Goal: Task Accomplishment & Management: Manage account settings

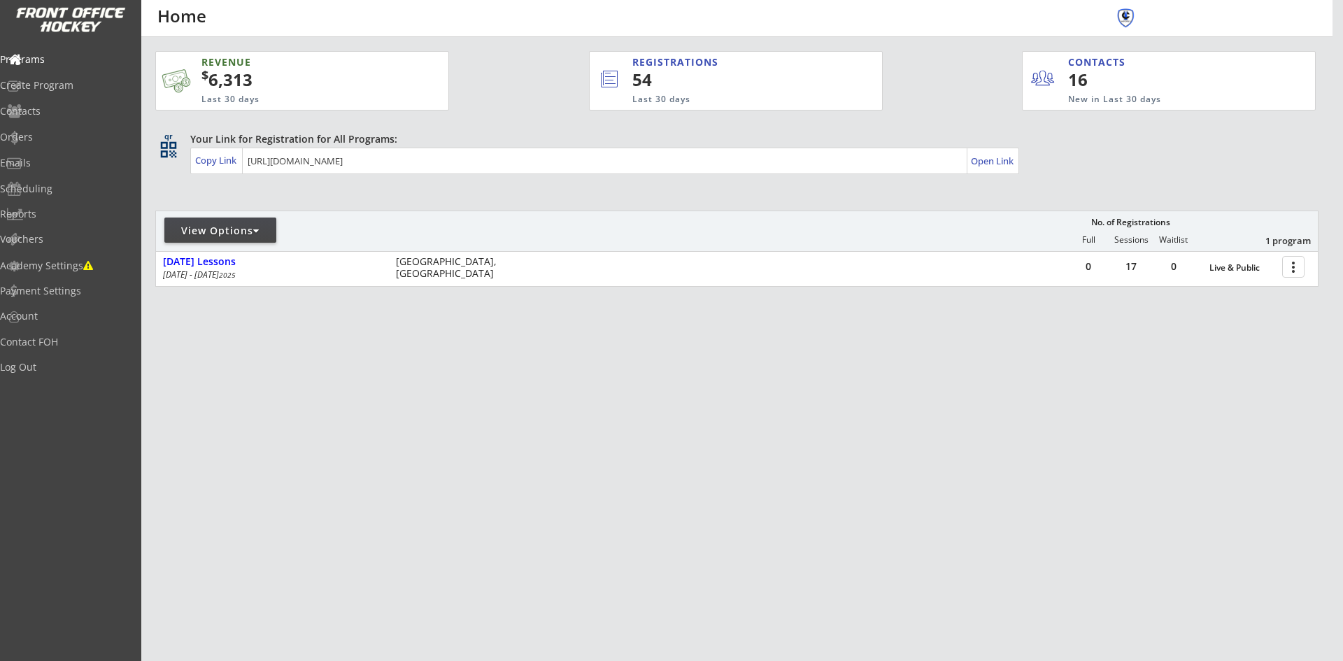
click at [252, 224] on div "View Options" at bounding box center [220, 231] width 112 height 14
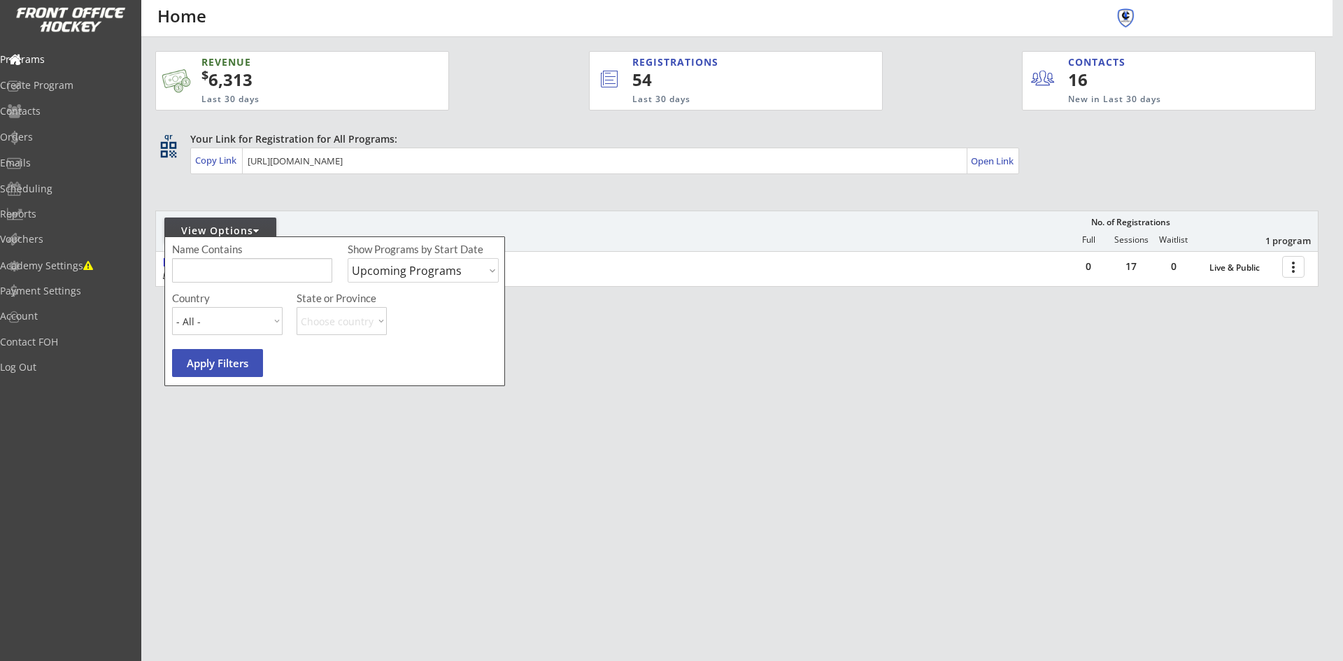
click at [491, 268] on select "Upcoming Programs Past Programs Specific Date Range" at bounding box center [423, 270] width 151 height 24
select select ""Past Programs""
click at [348, 258] on select "Upcoming Programs Past Programs Specific Date Range" at bounding box center [423, 270] width 151 height 24
click at [241, 355] on button "Apply Filters" at bounding box center [217, 363] width 91 height 28
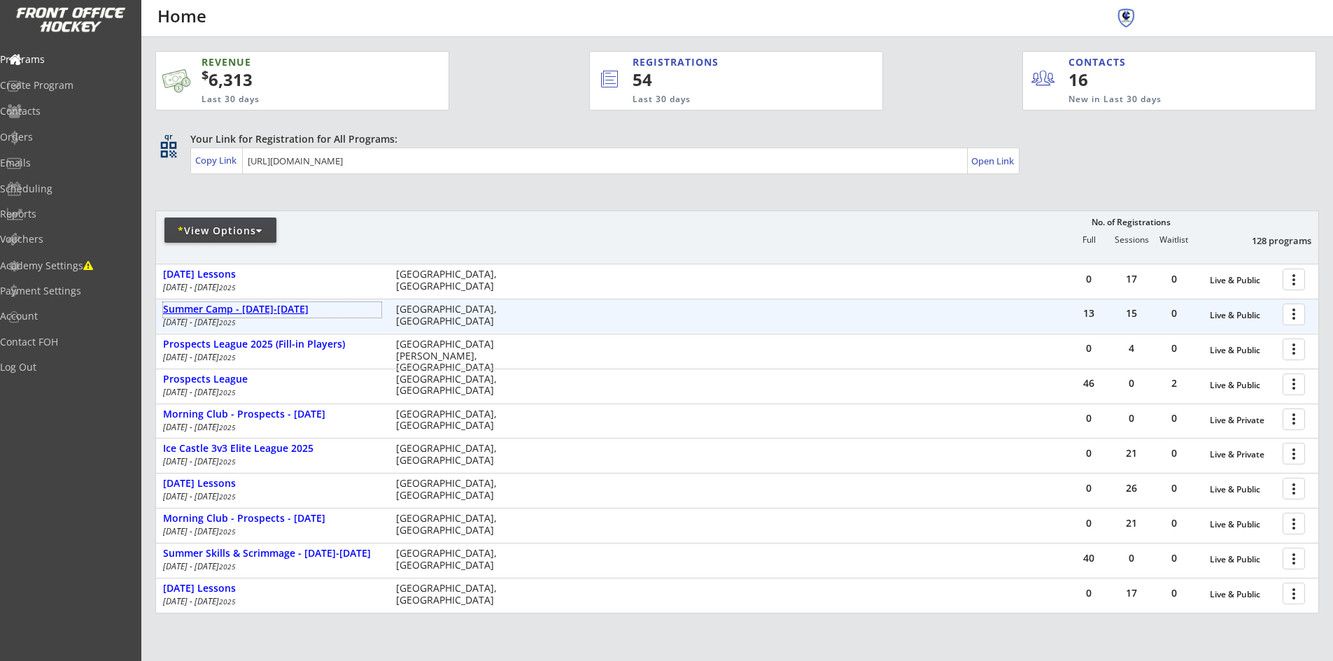
click at [250, 311] on div "Summer Camp - [DATE]-[DATE]" at bounding box center [272, 310] width 218 height 12
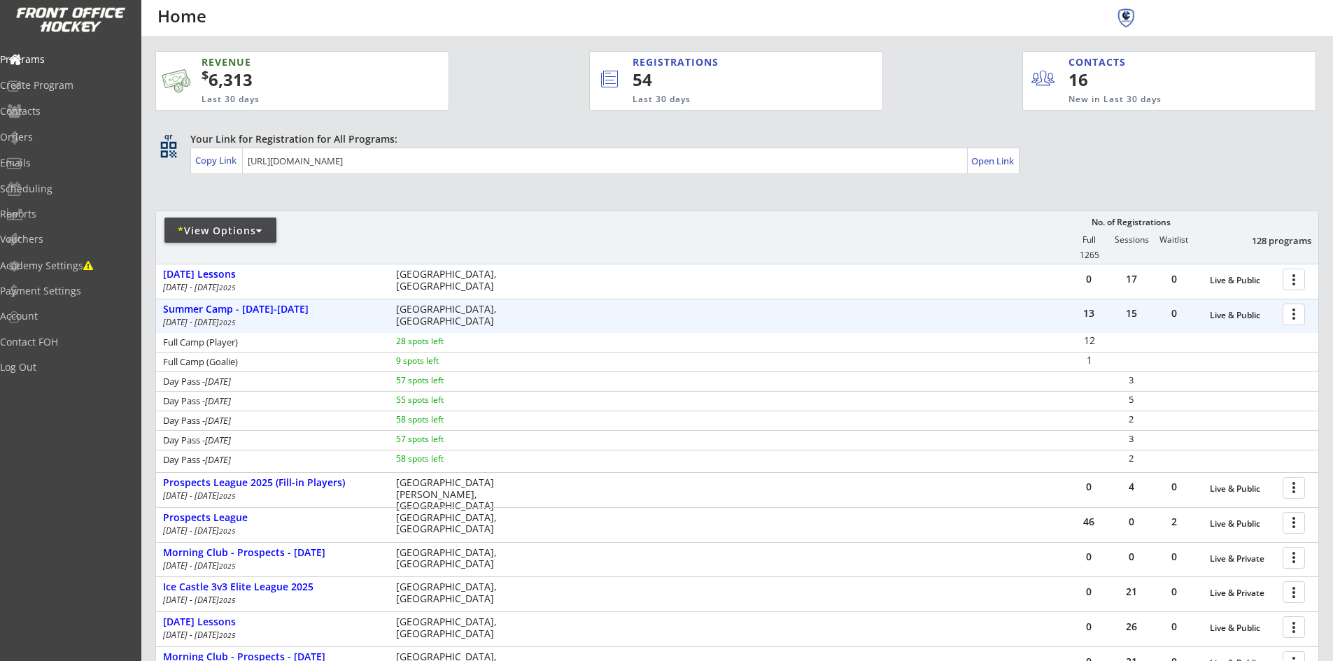
click at [1288, 311] on div at bounding box center [1296, 314] width 24 height 24
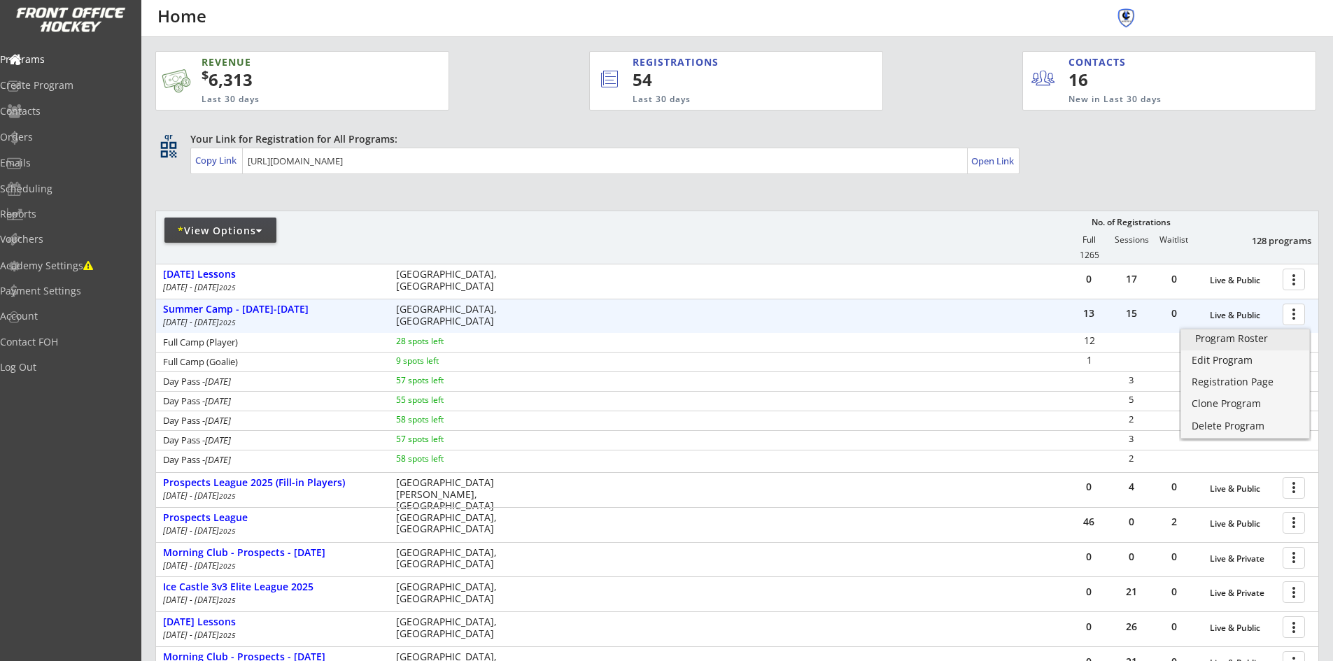
click at [1248, 339] on div "Program Roster" at bounding box center [1245, 339] width 100 height 10
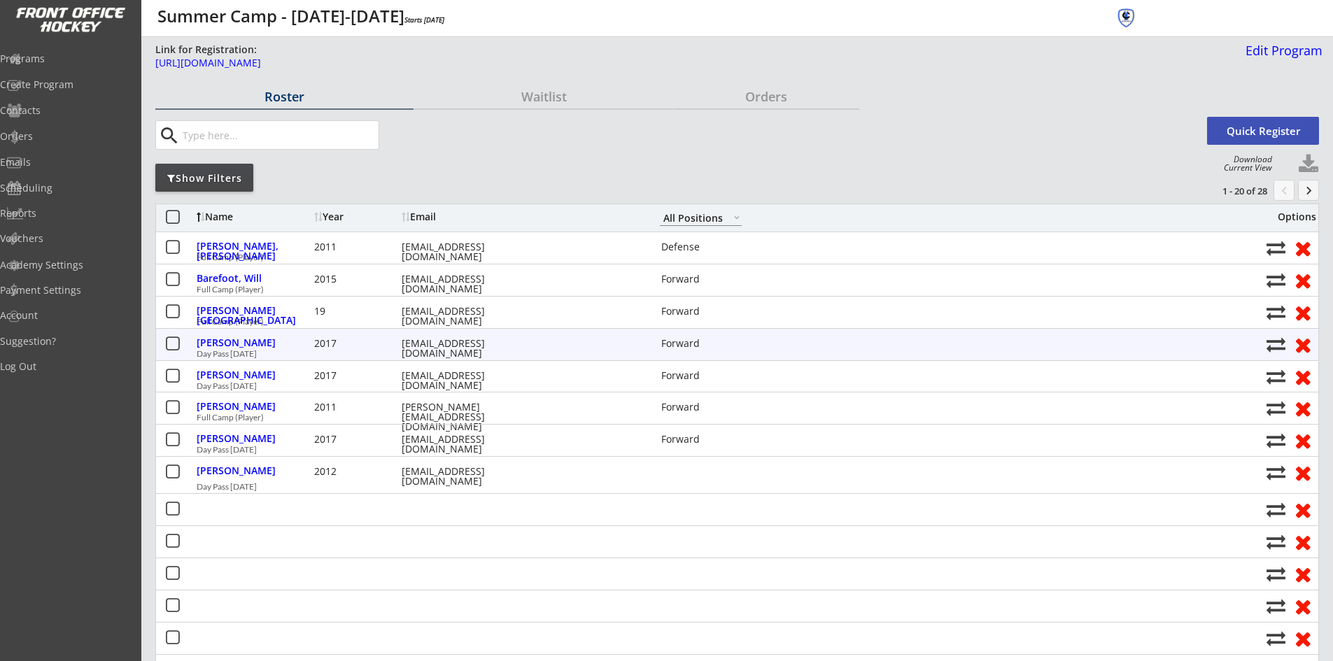
select select ""All Positions""
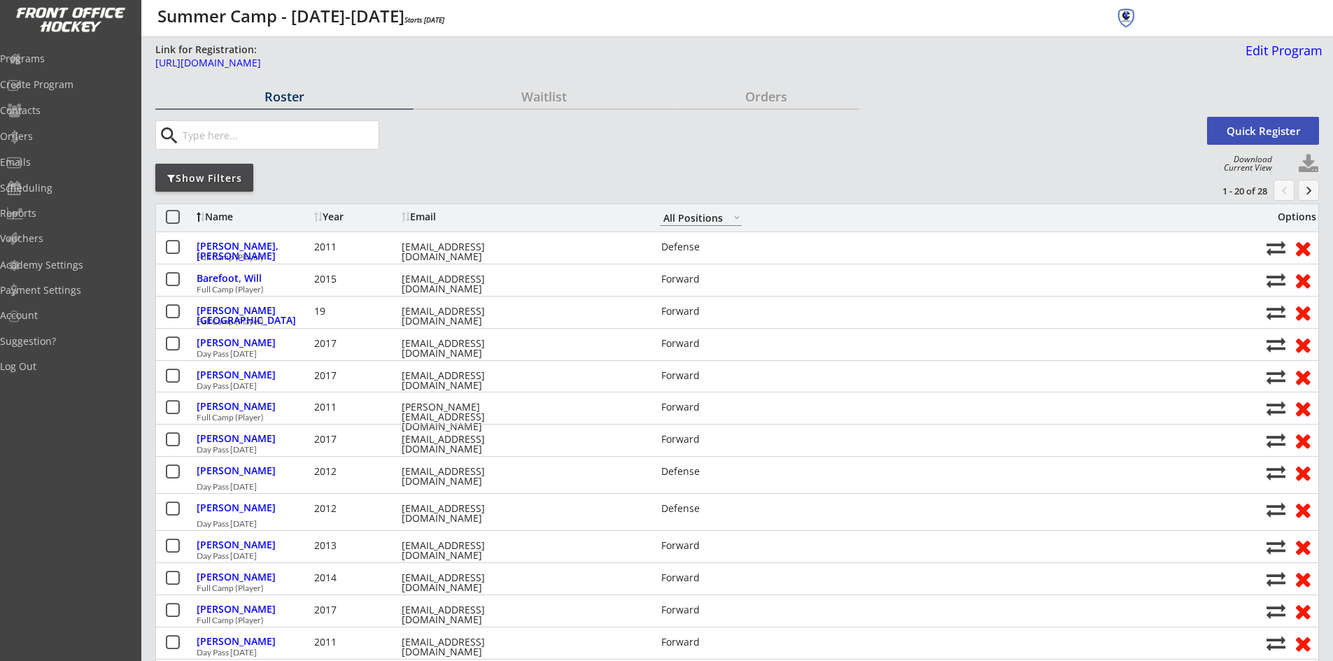
click at [1312, 163] on button at bounding box center [1308, 164] width 21 height 21
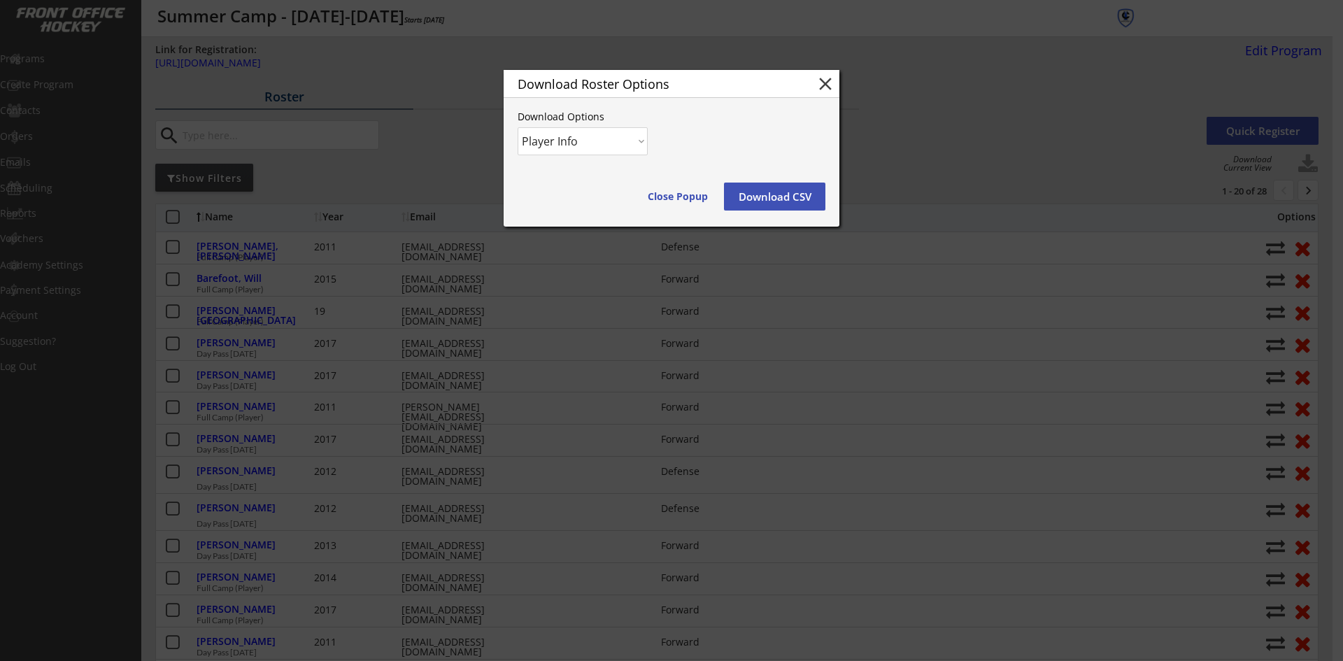
click at [641, 149] on select "Player Info Player and Order Info" at bounding box center [583, 141] width 130 height 28
select select ""Player and Order Info""
click at [518, 127] on select "Player Info Player and Order Info" at bounding box center [583, 141] width 130 height 28
click at [781, 197] on button "Download CSV" at bounding box center [774, 197] width 101 height 28
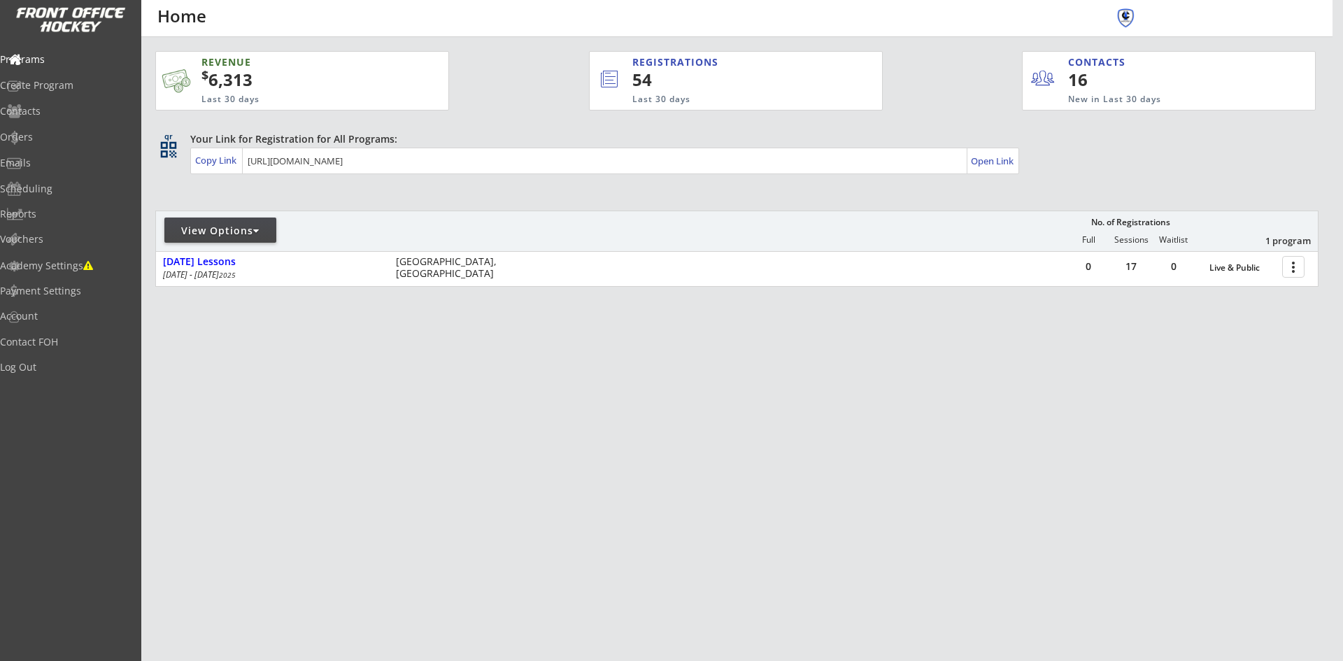
click at [262, 228] on div "View Options" at bounding box center [220, 231] width 112 height 14
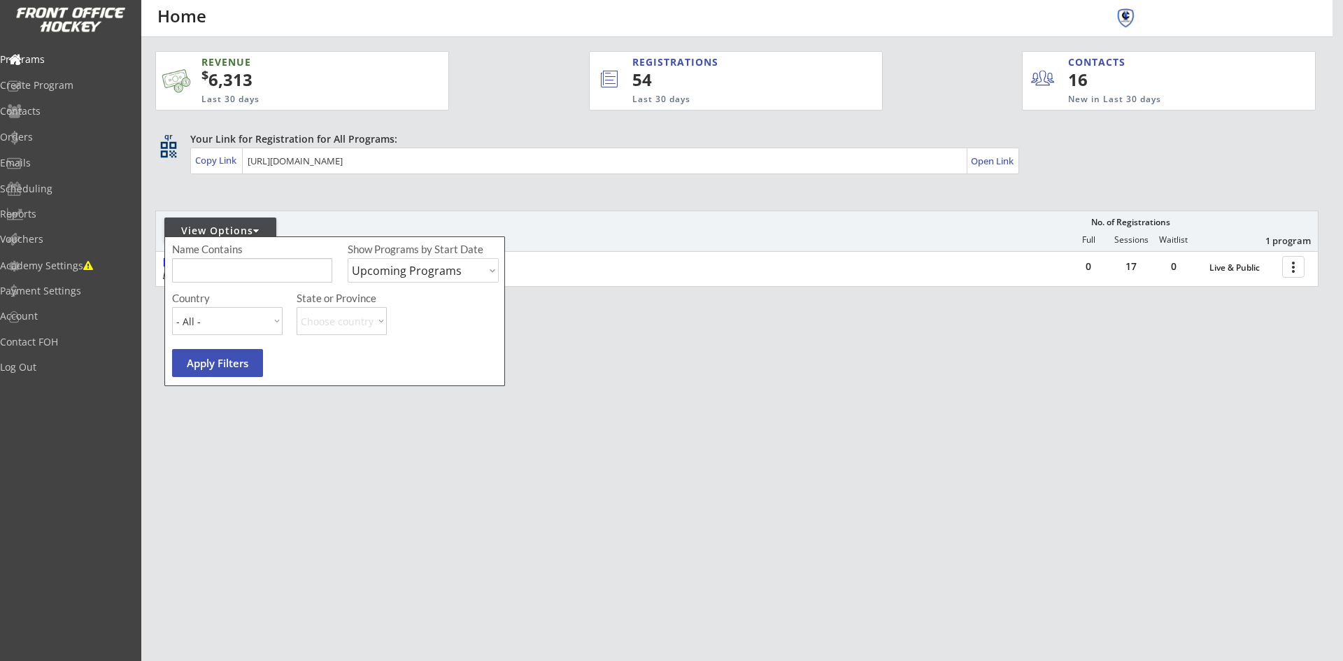
click at [486, 269] on select "Upcoming Programs Past Programs Specific Date Range" at bounding box center [423, 270] width 151 height 24
select select ""Past Programs""
click at [348, 258] on select "Upcoming Programs Past Programs Specific Date Range" at bounding box center [423, 270] width 151 height 24
drag, startPoint x: 232, startPoint y: 353, endPoint x: 240, endPoint y: 363, distance: 12.5
click at [233, 355] on button "Apply Filters" at bounding box center [217, 363] width 91 height 28
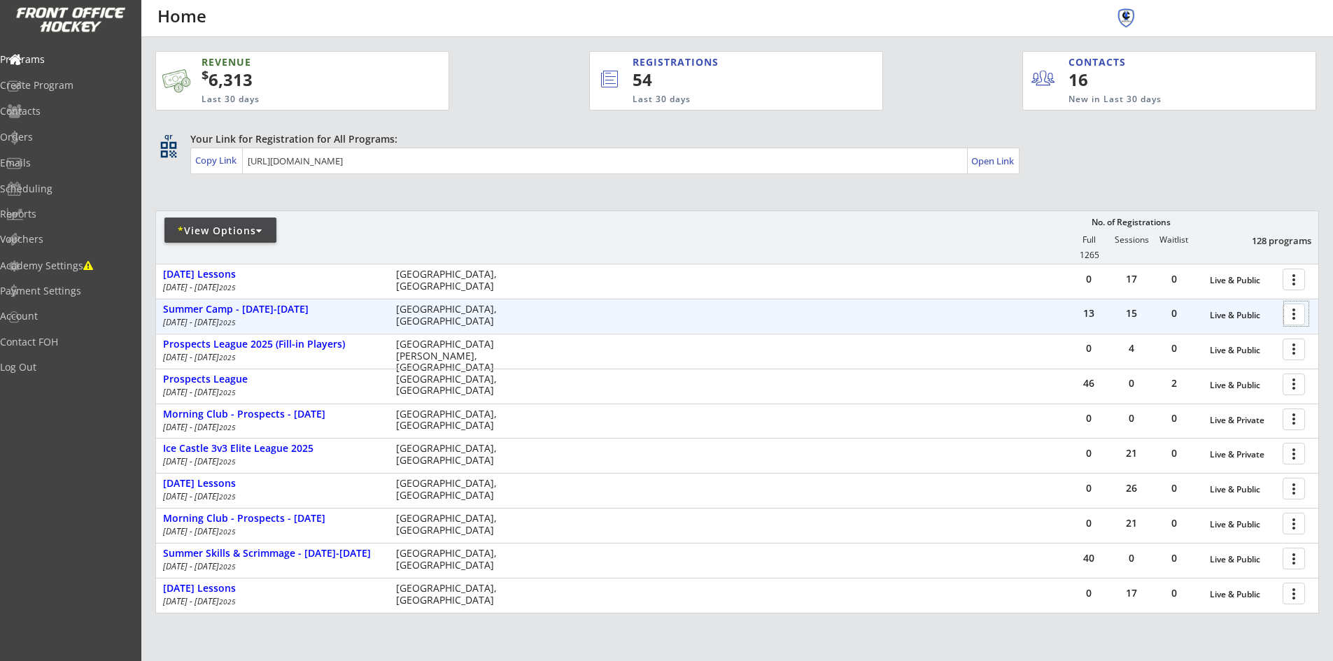
click at [1298, 316] on div at bounding box center [1296, 314] width 24 height 24
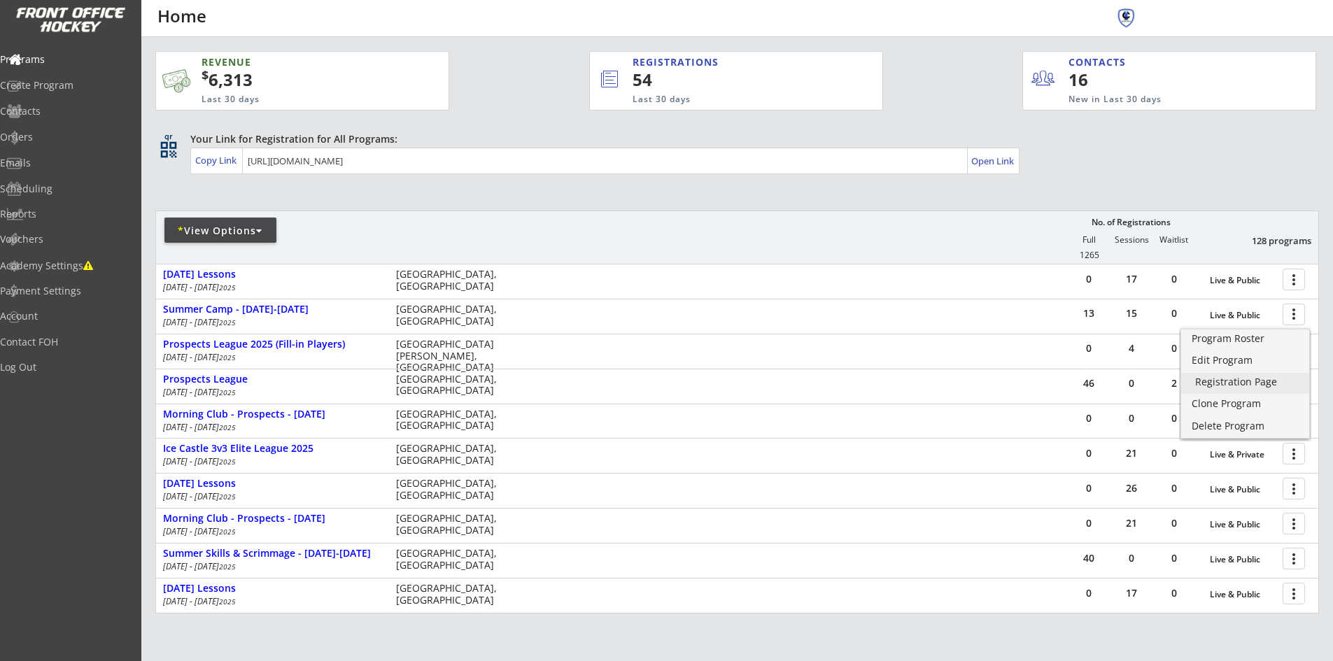
click at [1267, 379] on div "Registration Page" at bounding box center [1245, 382] width 100 height 10
click at [1211, 361] on div "Edit Program" at bounding box center [1245, 360] width 100 height 10
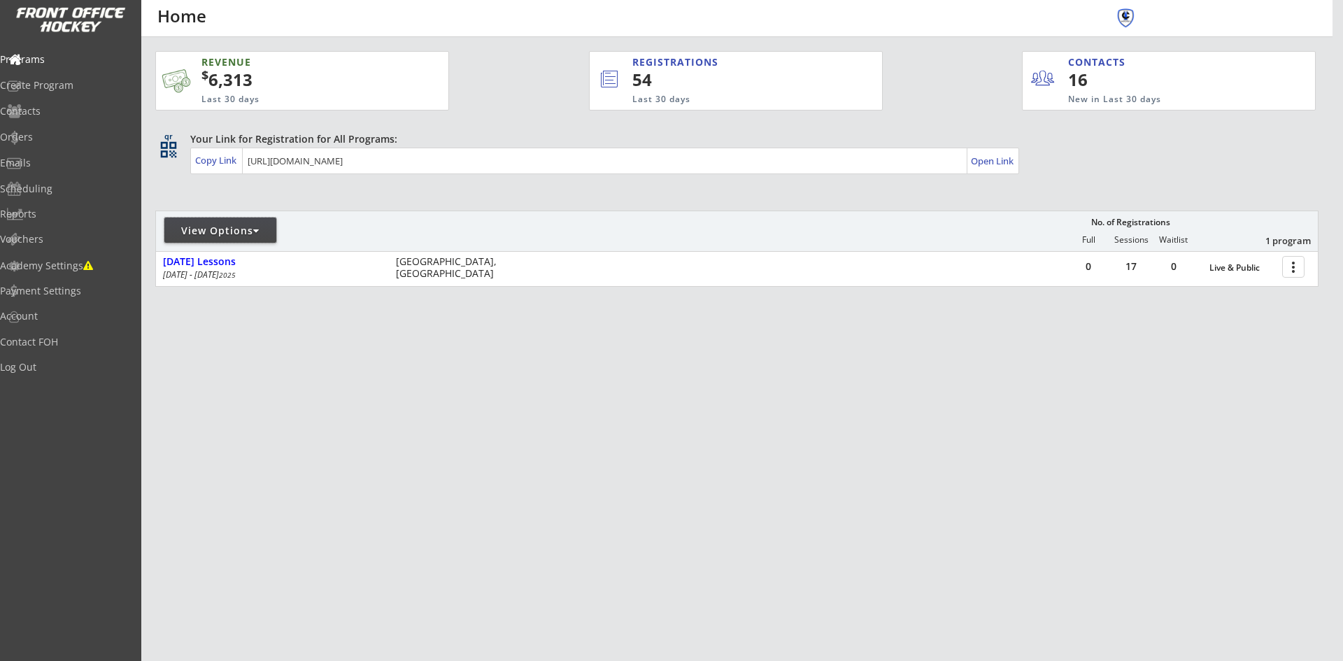
click at [269, 228] on div "View Options" at bounding box center [220, 231] width 112 height 14
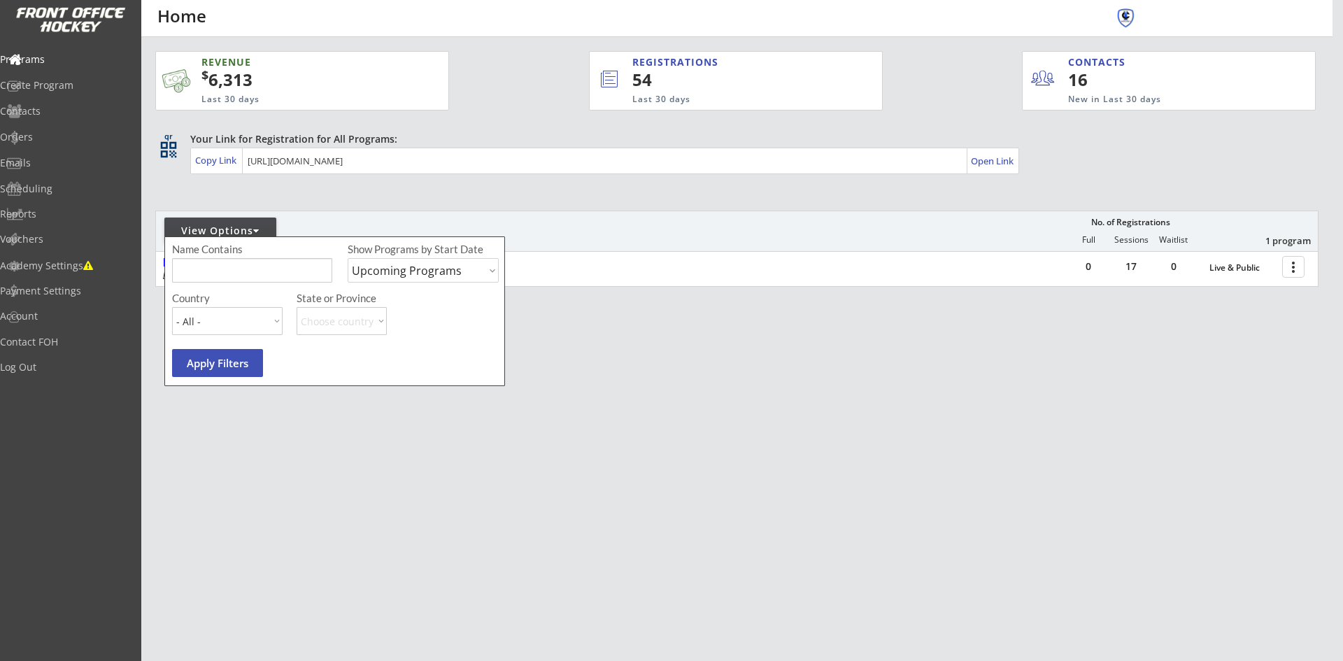
click at [493, 272] on select "Upcoming Programs Past Programs Specific Date Range" at bounding box center [423, 270] width 151 height 24
select select ""Past Programs""
click at [348, 258] on select "Upcoming Programs Past Programs Specific Date Range" at bounding box center [423, 270] width 151 height 24
click at [234, 352] on button "Apply Filters" at bounding box center [217, 363] width 91 height 28
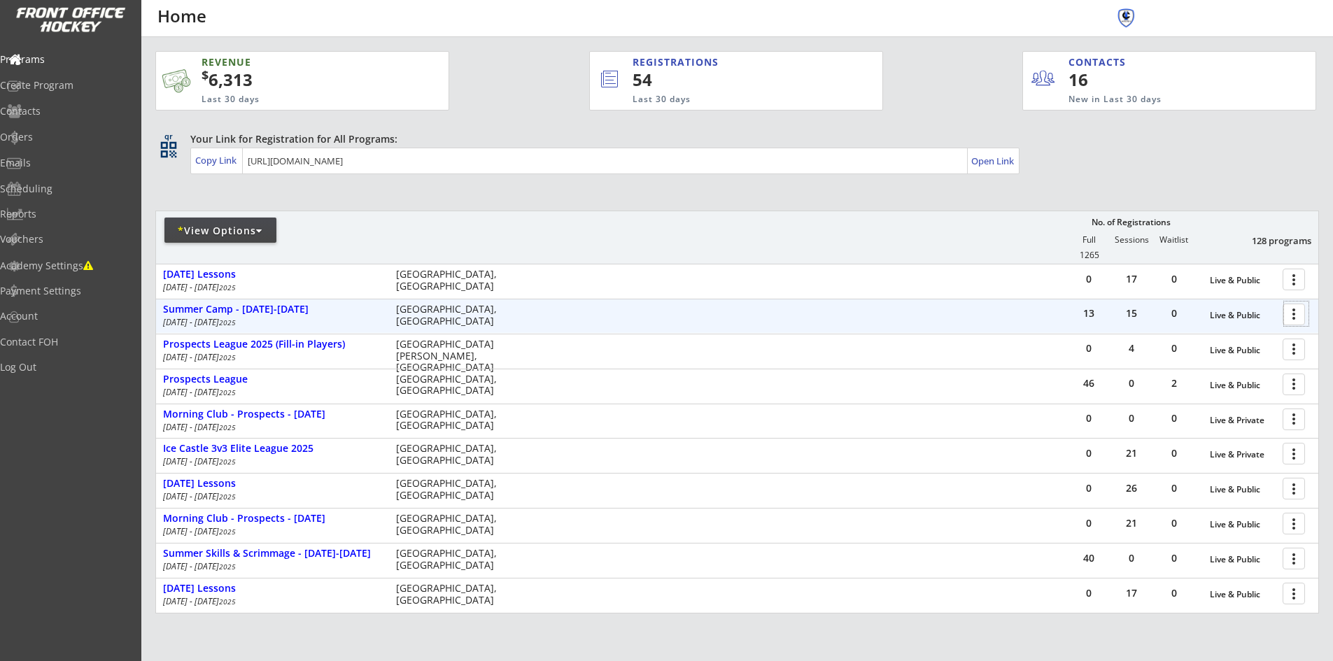
click at [1295, 308] on div at bounding box center [1296, 314] width 24 height 24
click at [215, 309] on div "Summer Camp - [DATE]-[DATE]" at bounding box center [272, 310] width 218 height 12
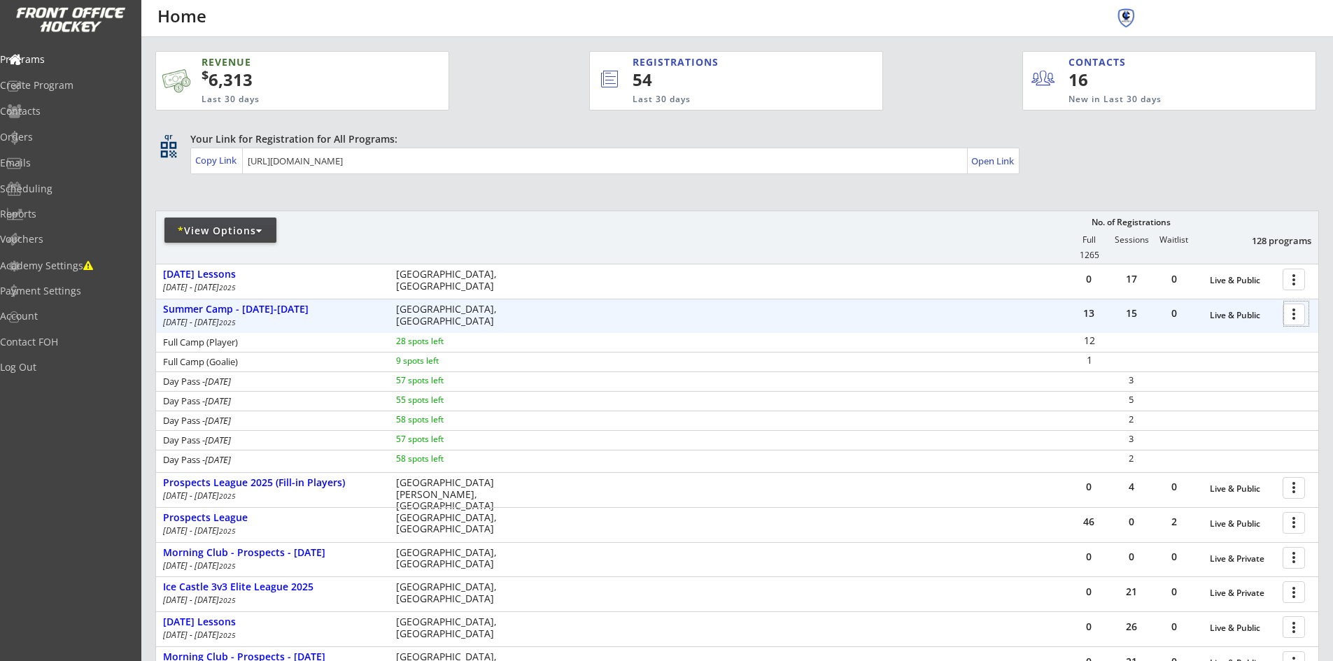
click at [1293, 315] on div at bounding box center [1296, 314] width 24 height 24
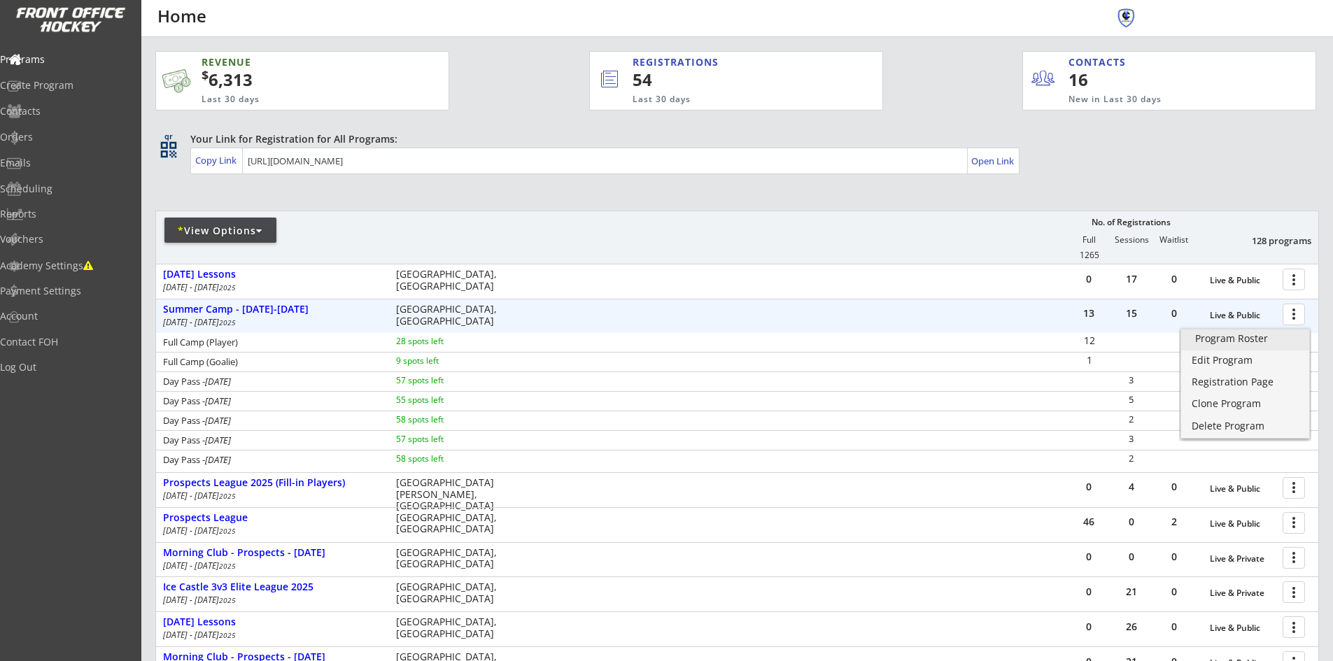
click at [1239, 341] on div "Program Roster" at bounding box center [1245, 339] width 100 height 10
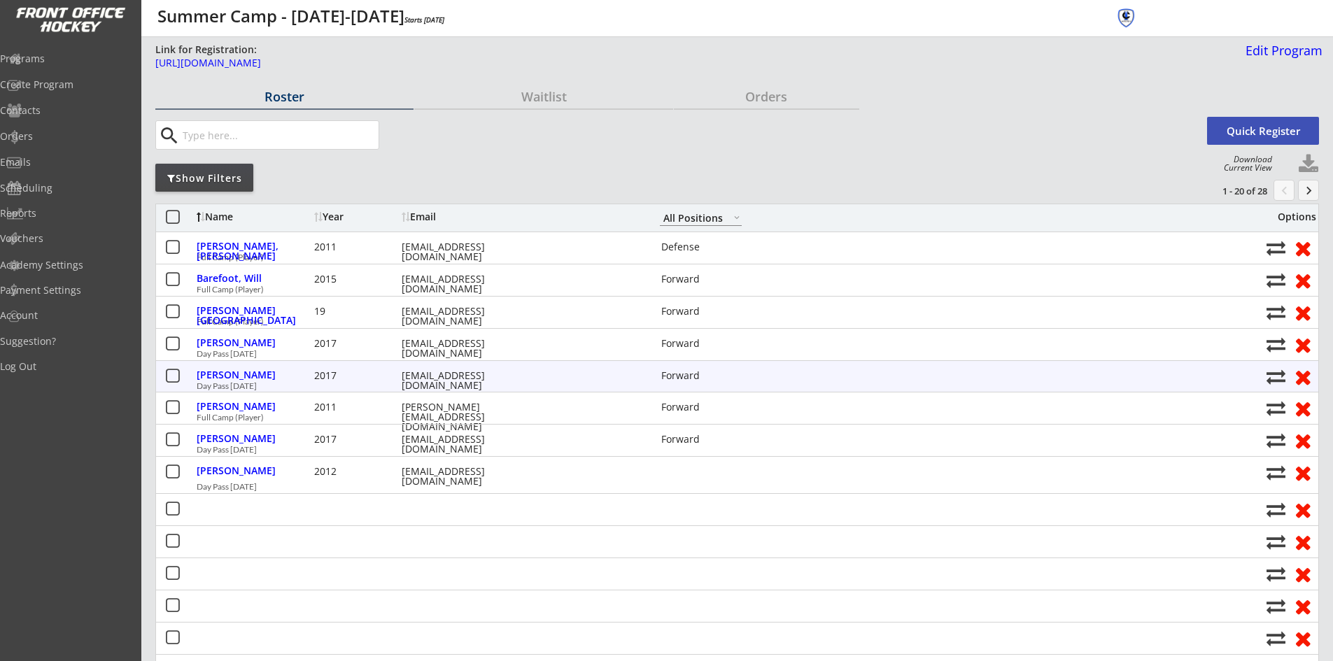
select select ""All Positions""
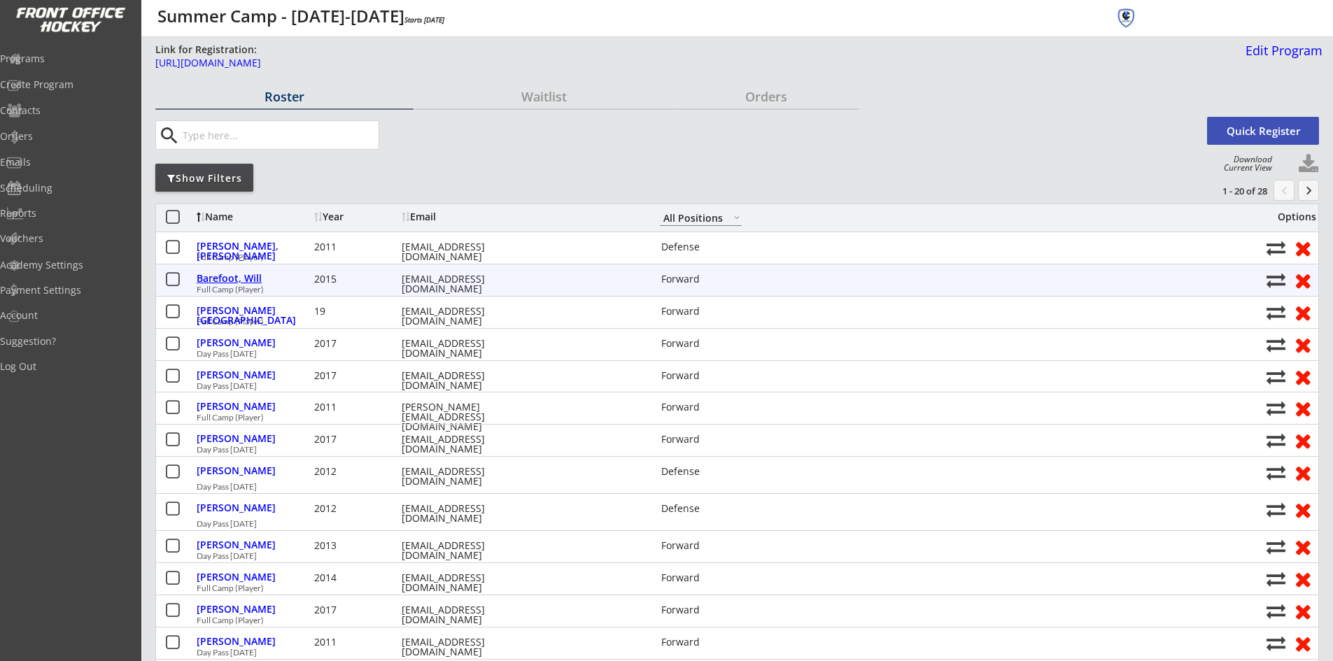
click at [235, 278] on div "Barefoot, Will" at bounding box center [254, 279] width 114 height 10
select select ""Forward""
select select ""YL""
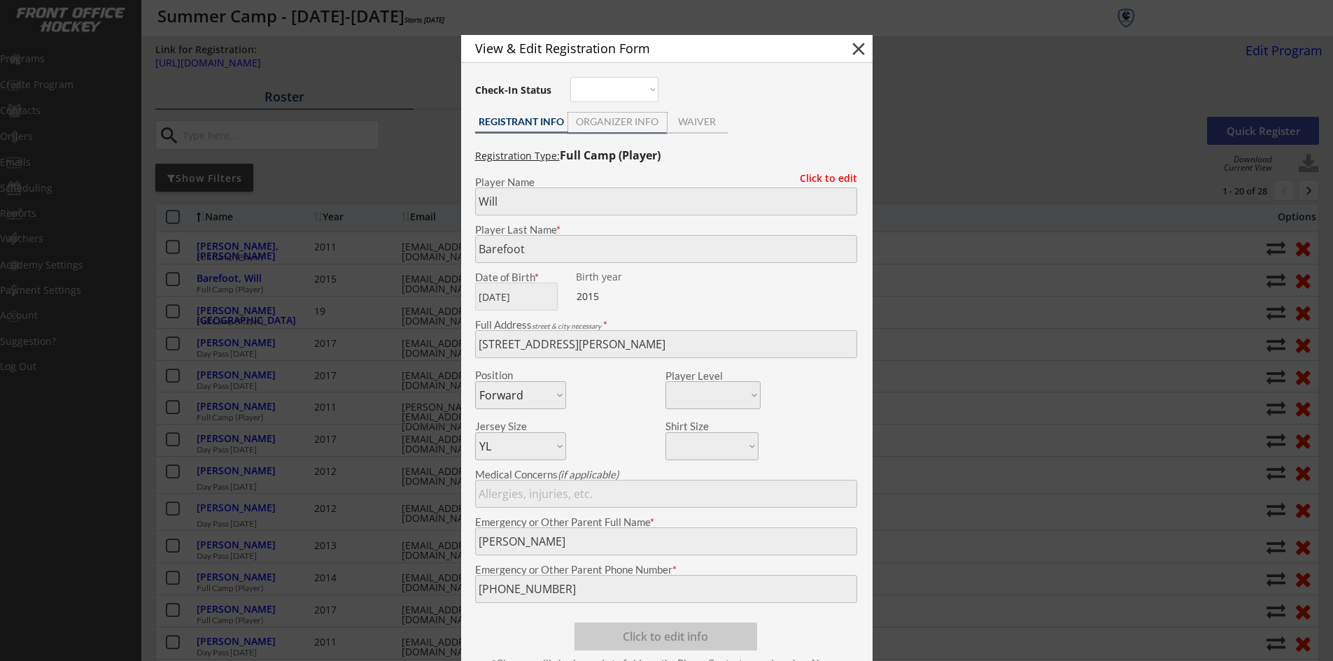
click at [608, 122] on div "ORGANIZER INFO" at bounding box center [617, 122] width 99 height 10
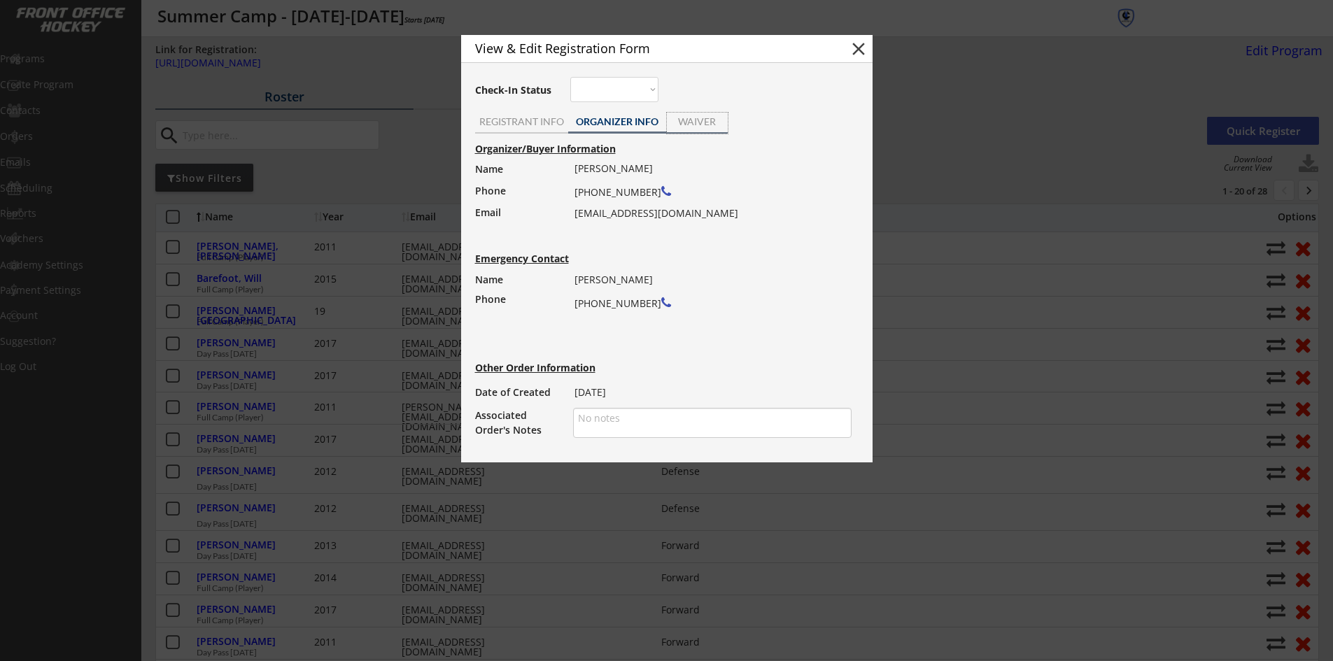
click at [695, 119] on div "WAIVER" at bounding box center [697, 122] width 61 height 10
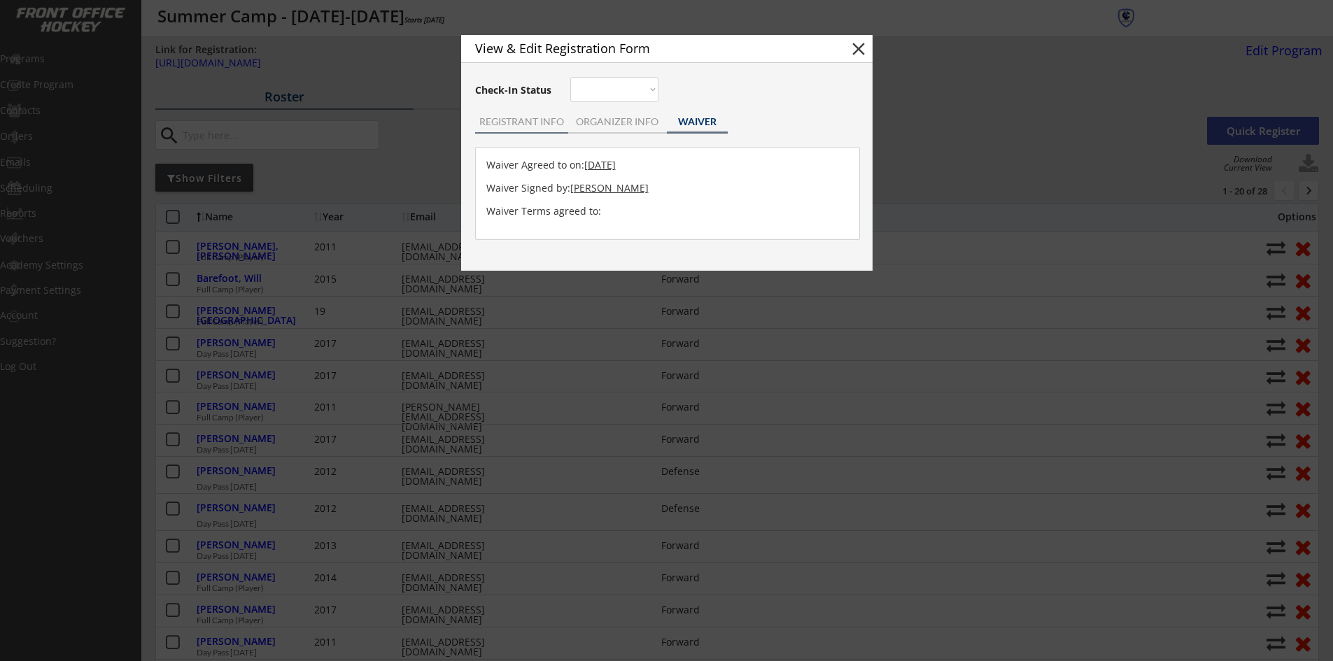
click at [535, 122] on div "REGISTRANT INFO" at bounding box center [521, 122] width 93 height 10
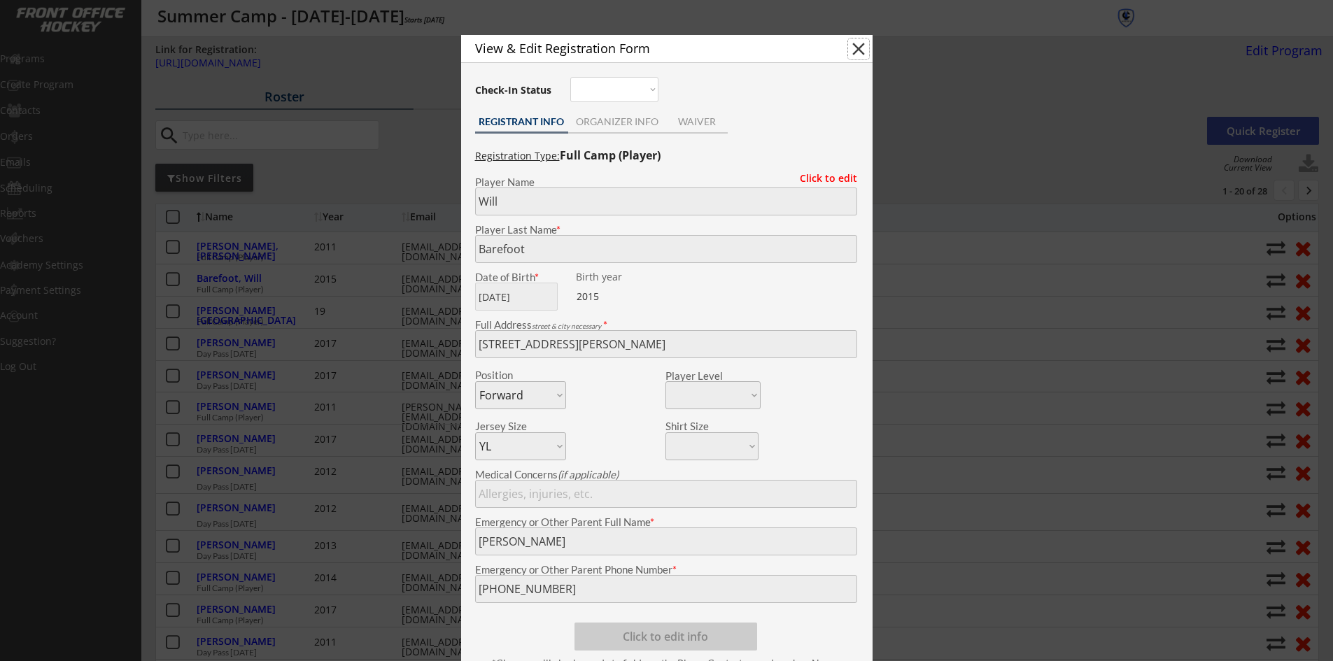
click at [860, 46] on button "close" at bounding box center [858, 48] width 21 height 21
select select ""PLACEHOLDER_1427118222253""
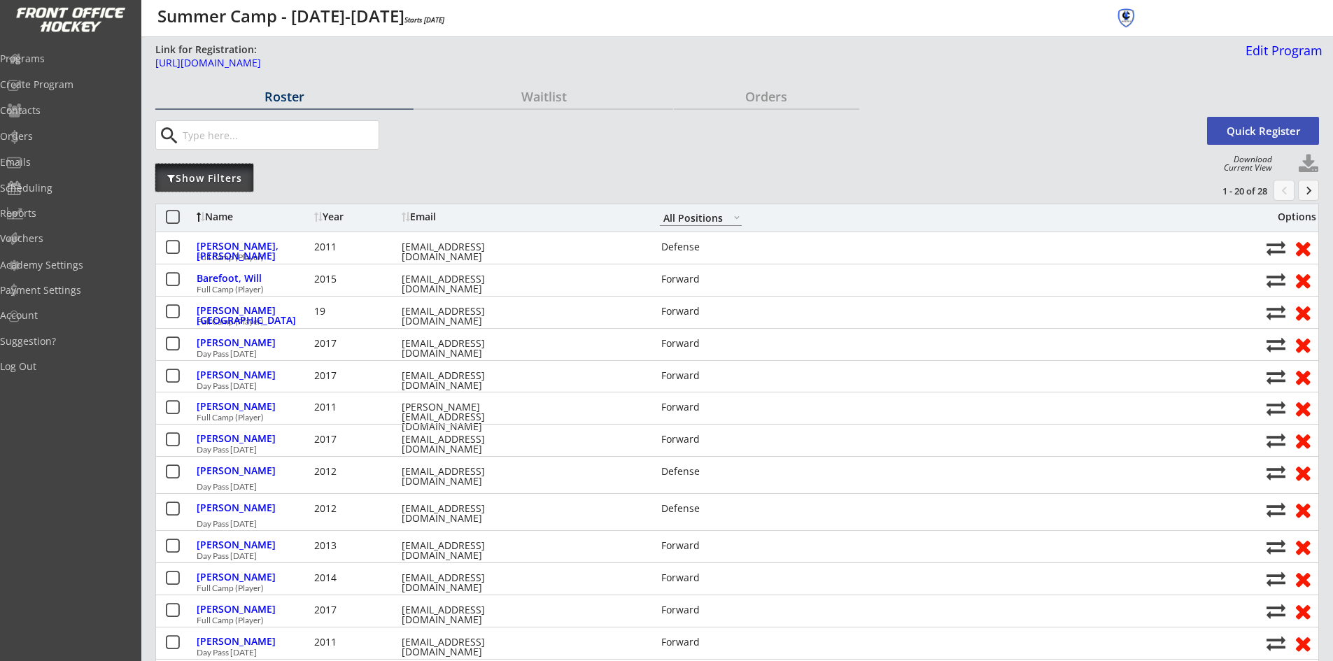
click at [227, 178] on div "Show Filters" at bounding box center [204, 178] width 98 height 14
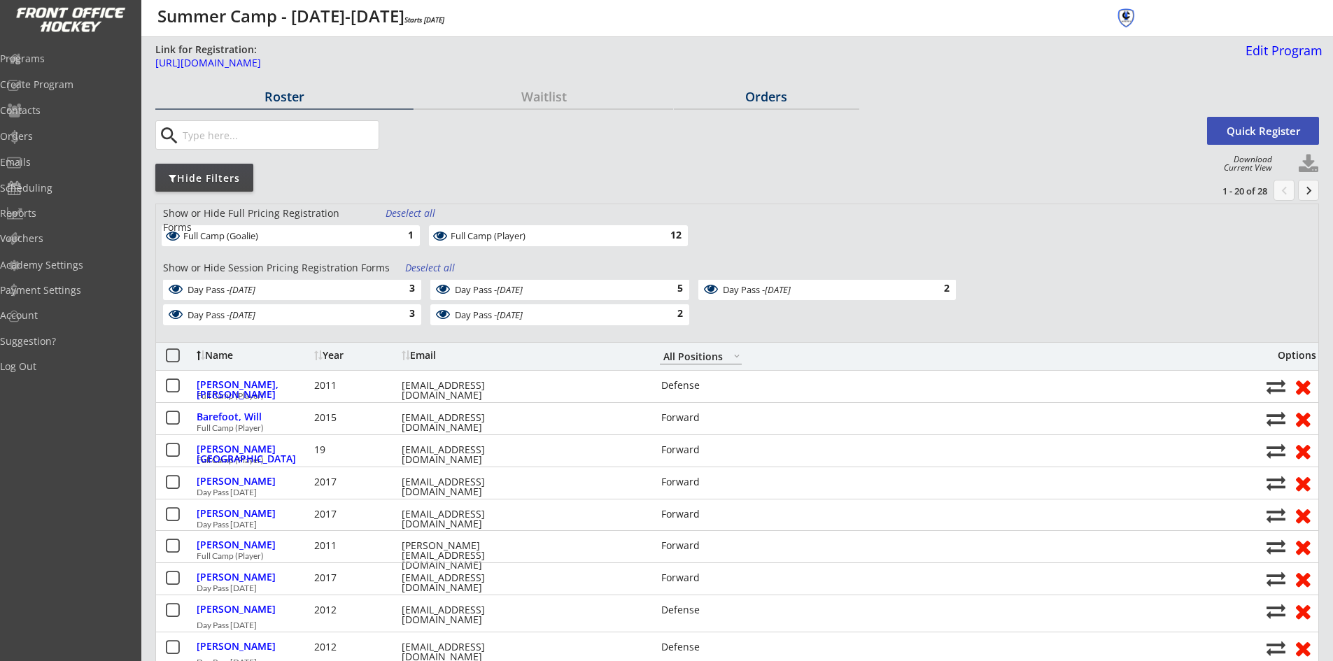
click at [763, 93] on div "Orders" at bounding box center [766, 96] width 185 height 13
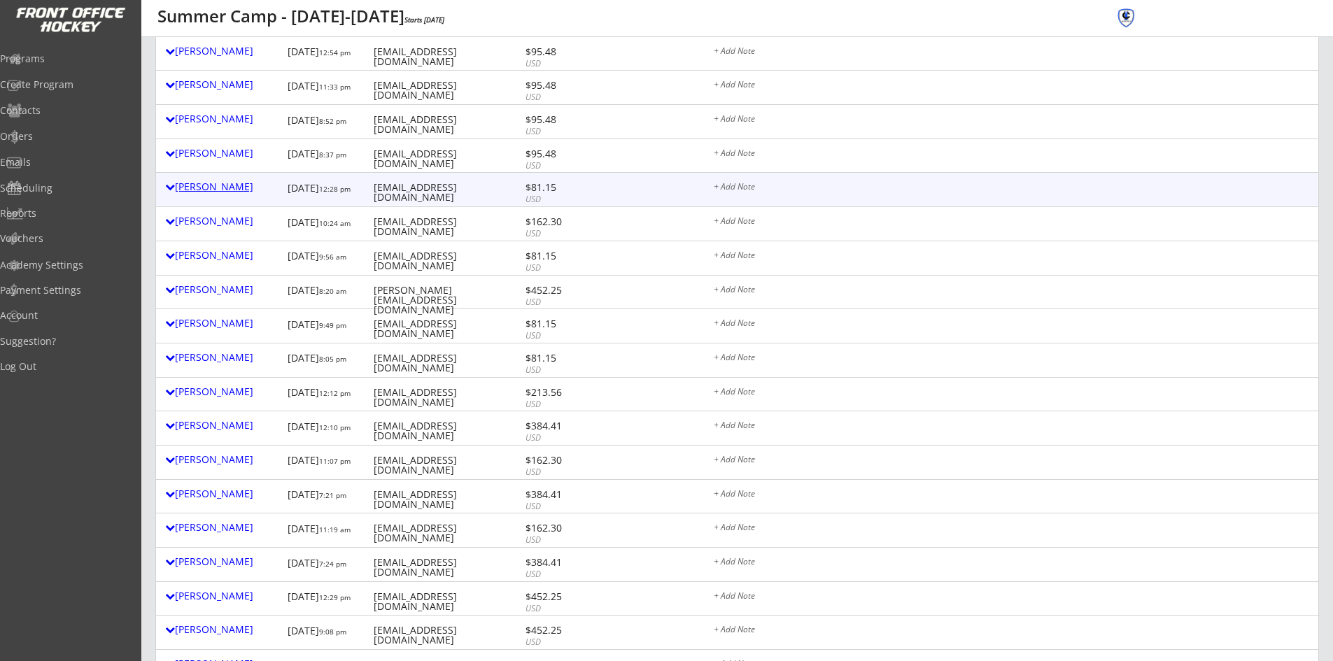
scroll to position [350, 0]
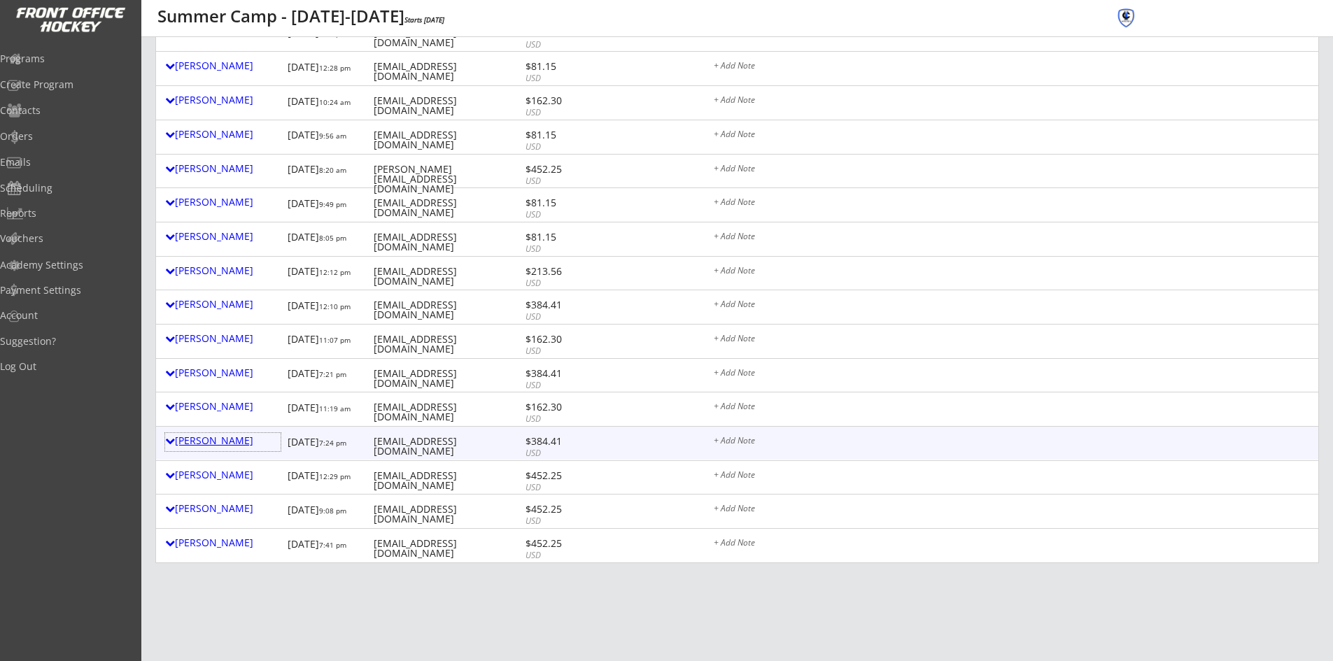
click at [227, 440] on div "Kelly Barefoot" at bounding box center [222, 441] width 115 height 10
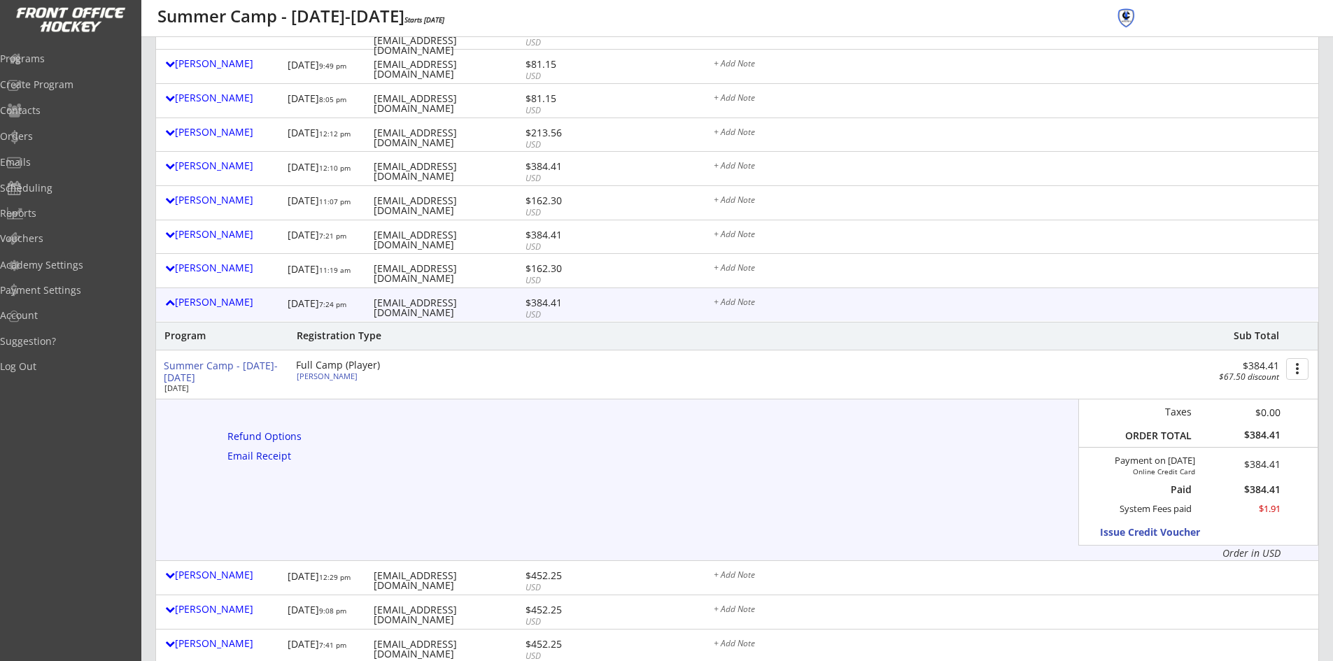
scroll to position [490, 0]
click at [1297, 369] on button "more_vert" at bounding box center [1297, 368] width 22 height 22
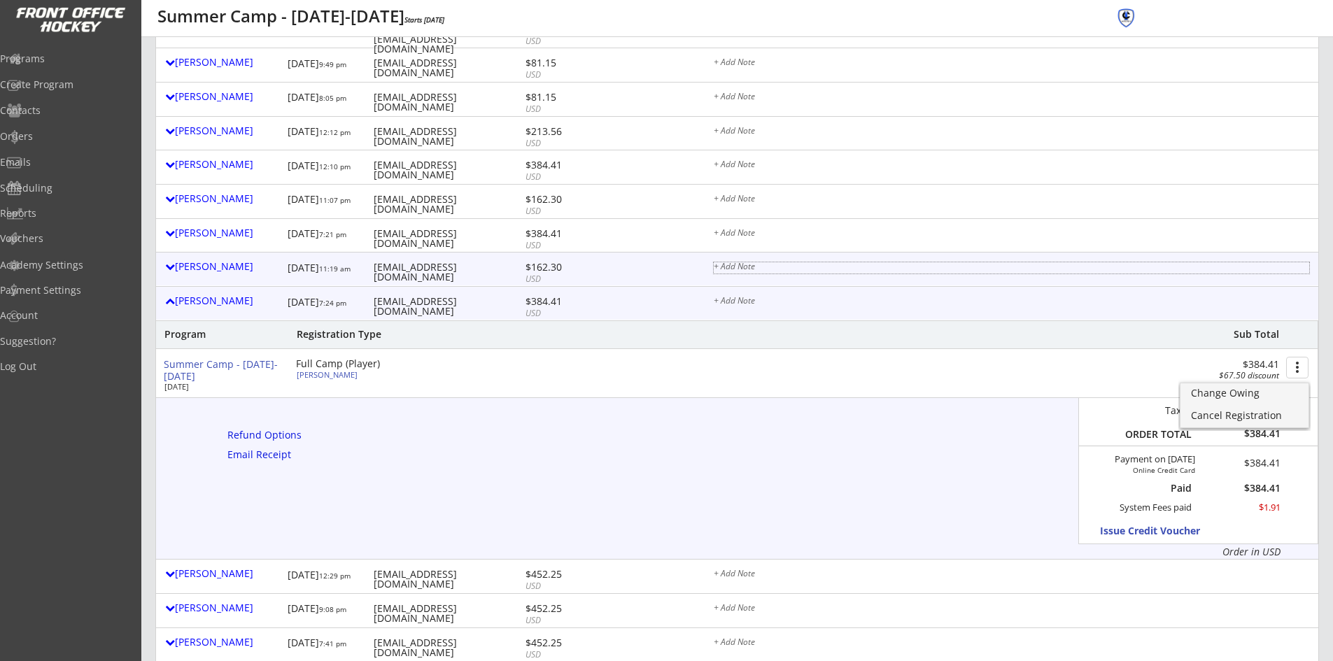
click at [1282, 266] on div "+ Add Note" at bounding box center [1011, 267] width 595 height 11
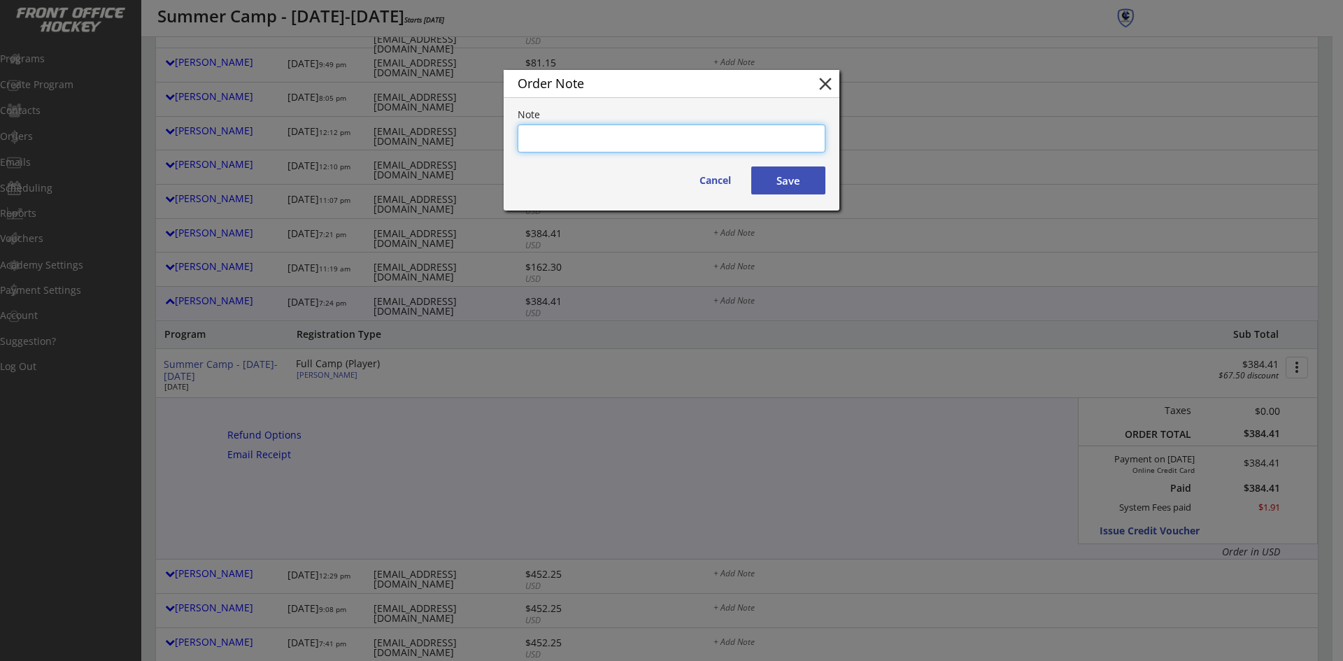
click at [826, 83] on button "close" at bounding box center [825, 83] width 21 height 21
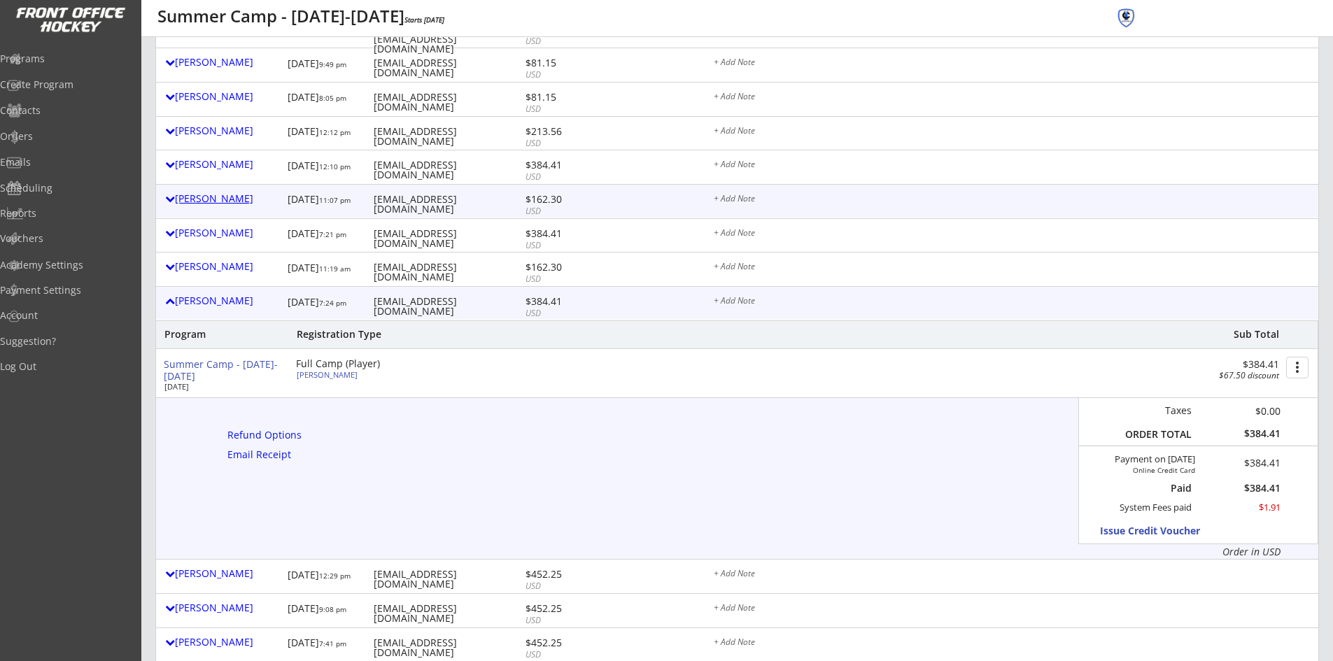
click at [218, 198] on div "Erica Bilski" at bounding box center [222, 199] width 115 height 10
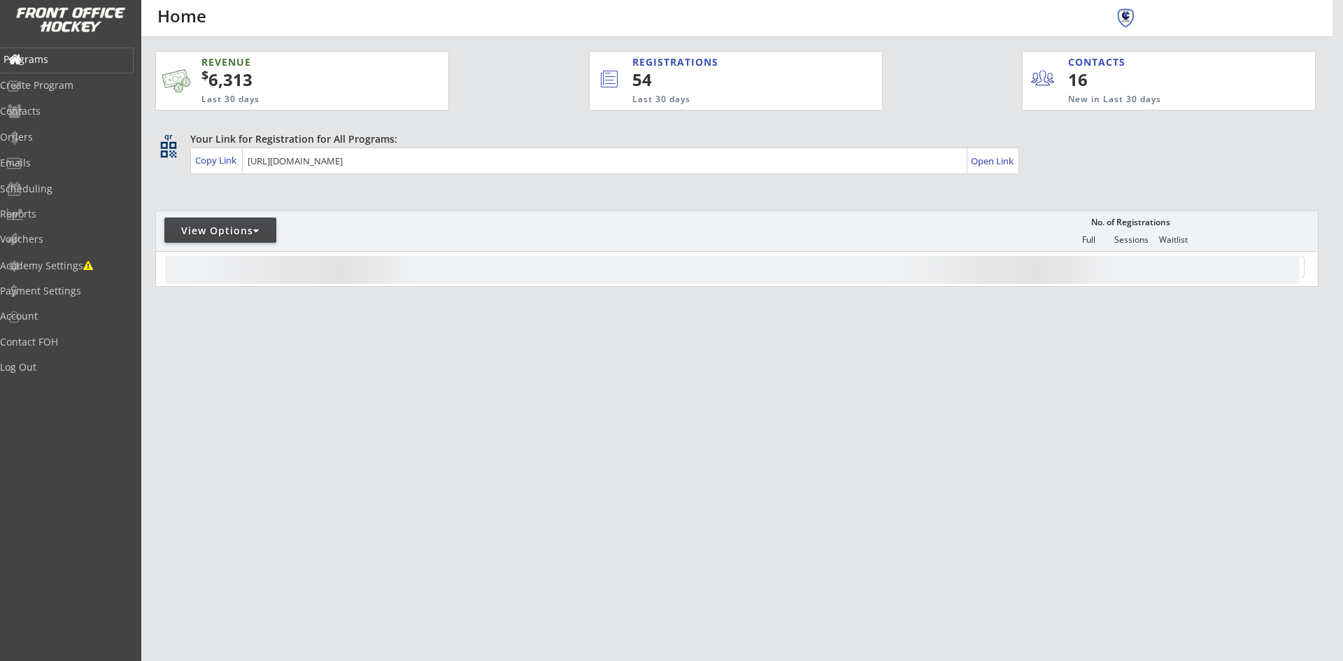
click at [68, 58] on div "Programs" at bounding box center [66, 60] width 126 height 10
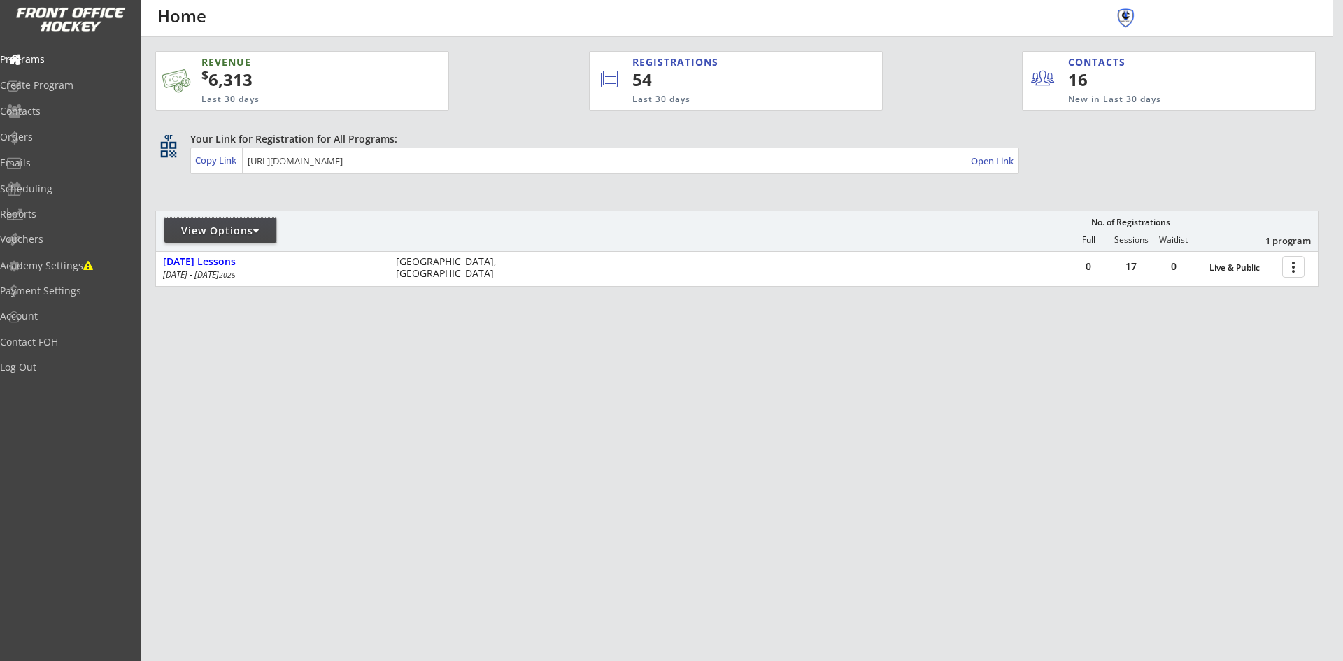
click at [264, 227] on div "View Options" at bounding box center [220, 231] width 112 height 14
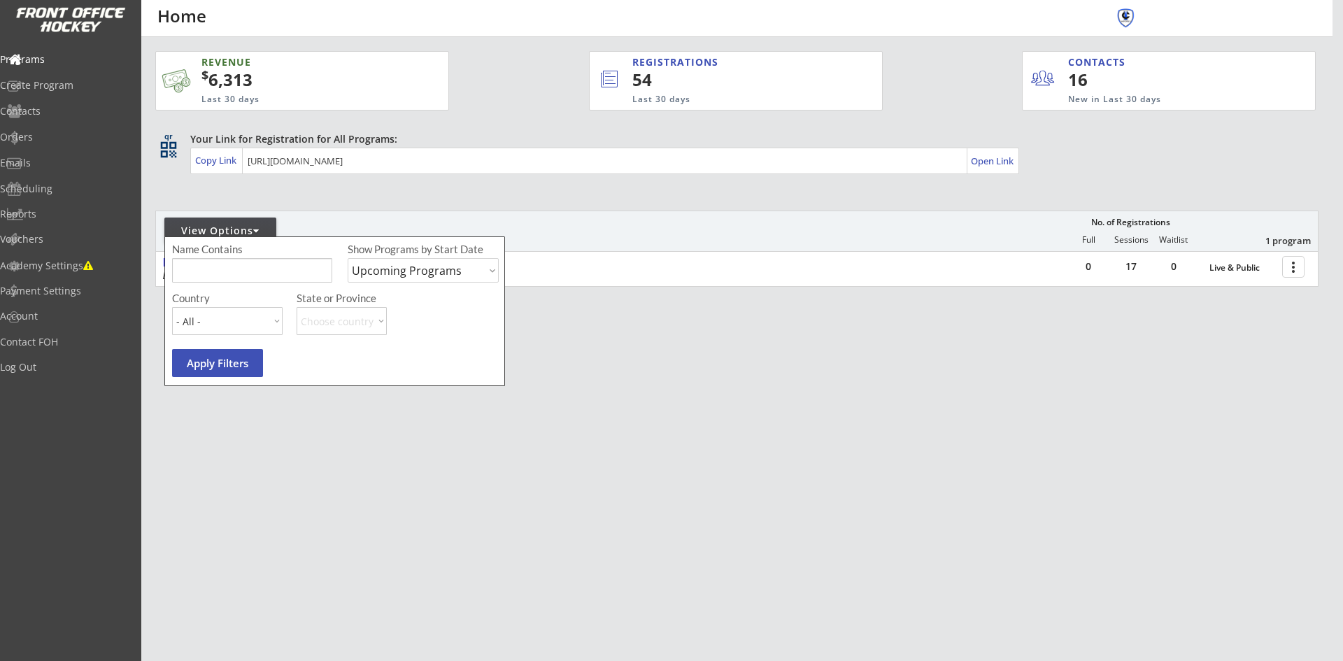
click at [493, 270] on select "Upcoming Programs Past Programs Specific Date Range" at bounding box center [423, 270] width 151 height 24
select select ""Past Programs""
click at [348, 258] on select "Upcoming Programs Past Programs Specific Date Range" at bounding box center [423, 270] width 151 height 24
click at [209, 364] on button "Apply Filters" at bounding box center [217, 363] width 91 height 28
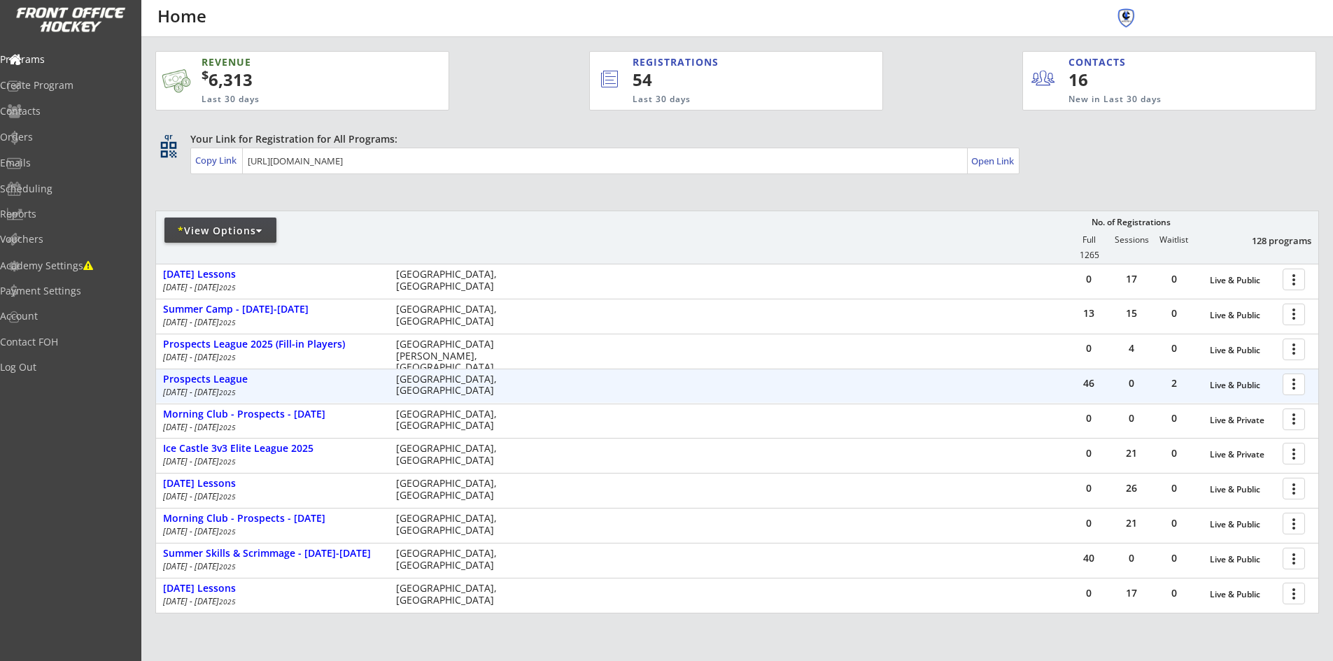
click at [1294, 375] on div at bounding box center [1296, 383] width 24 height 24
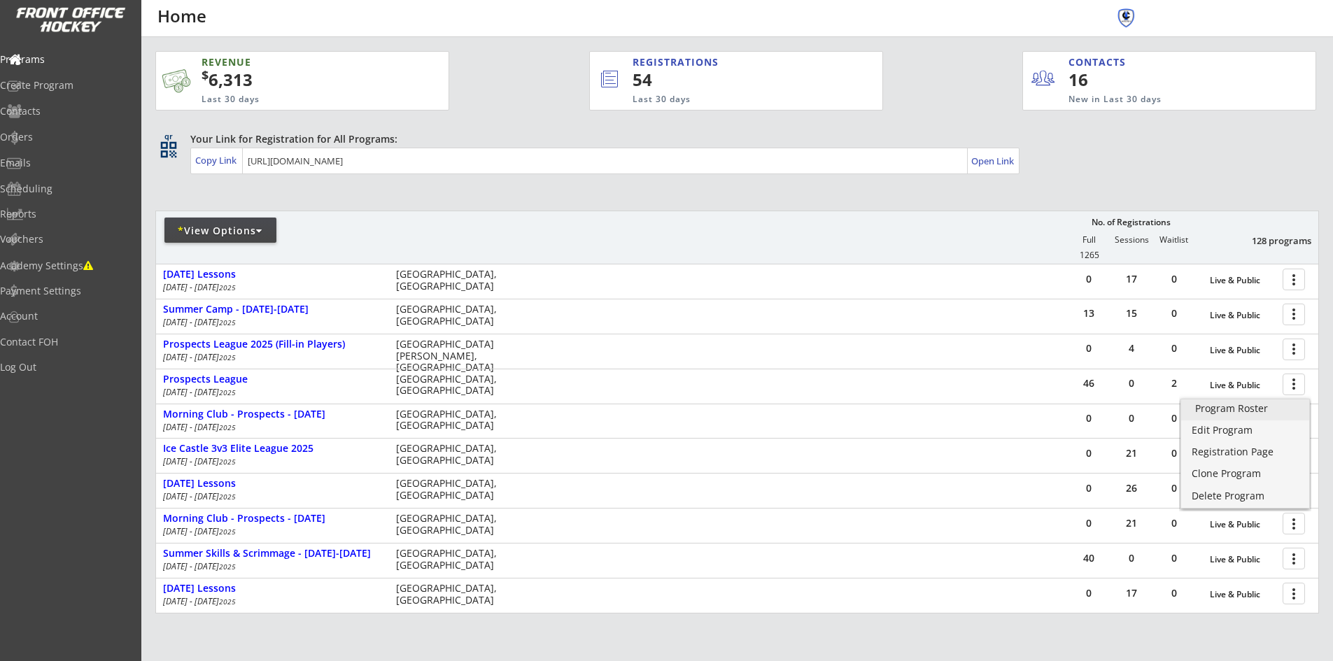
click at [1251, 404] on div "Program Roster" at bounding box center [1245, 409] width 100 height 10
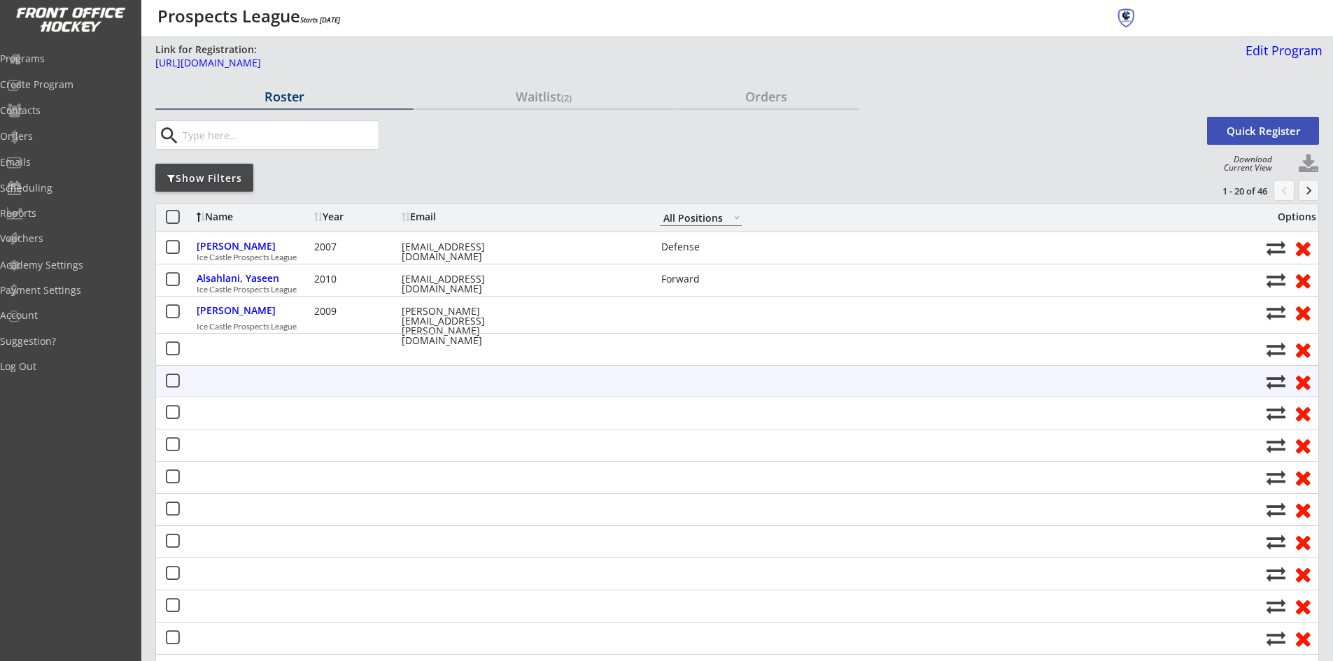
select select ""All Positions""
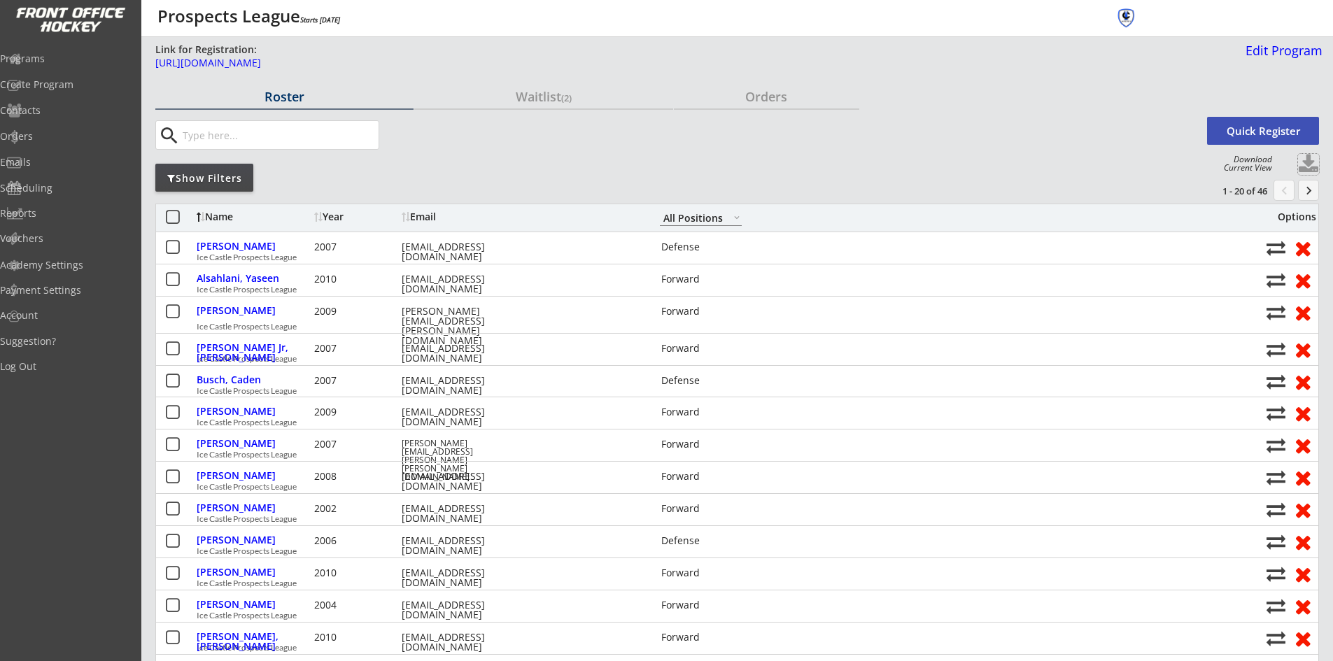
click at [1303, 162] on button at bounding box center [1308, 164] width 21 height 21
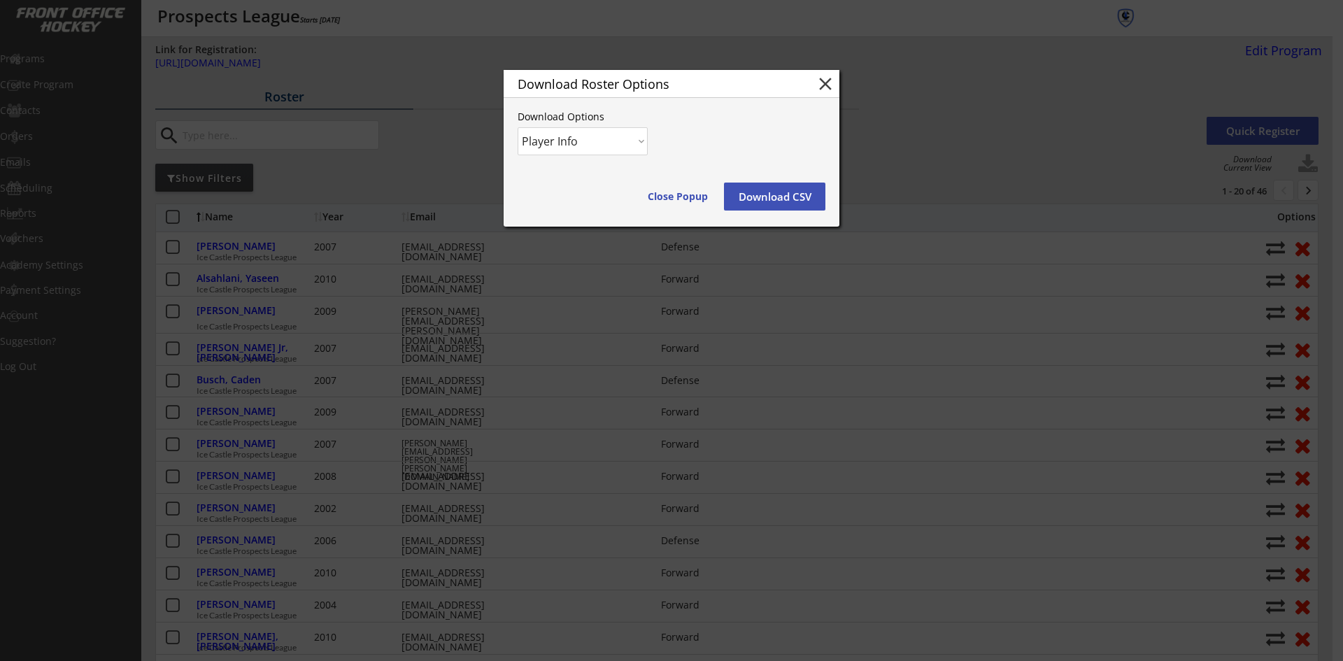
click at [642, 143] on select "Player Info Player and Order Info" at bounding box center [583, 141] width 130 height 28
select select ""Player and Order Info""
click at [518, 127] on select "Player Info Player and Order Info" at bounding box center [583, 141] width 130 height 28
click at [795, 200] on button "Download CSV" at bounding box center [774, 197] width 101 height 28
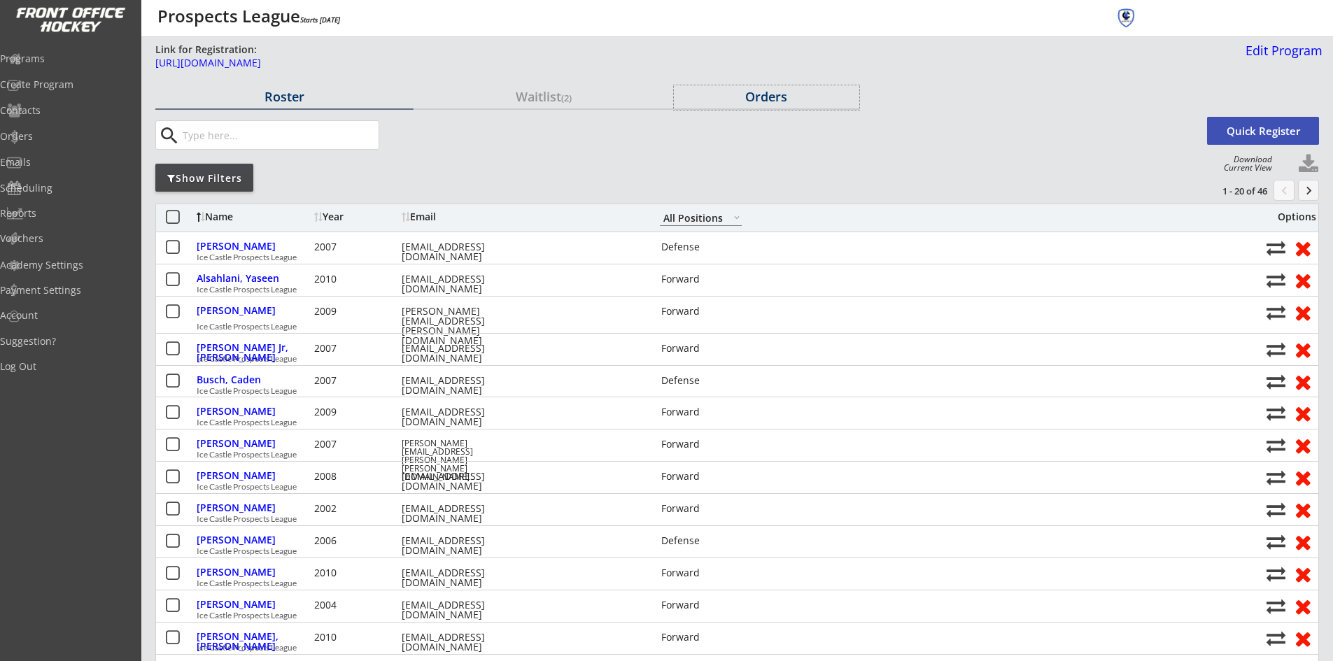
click at [759, 94] on div "Orders" at bounding box center [766, 96] width 185 height 13
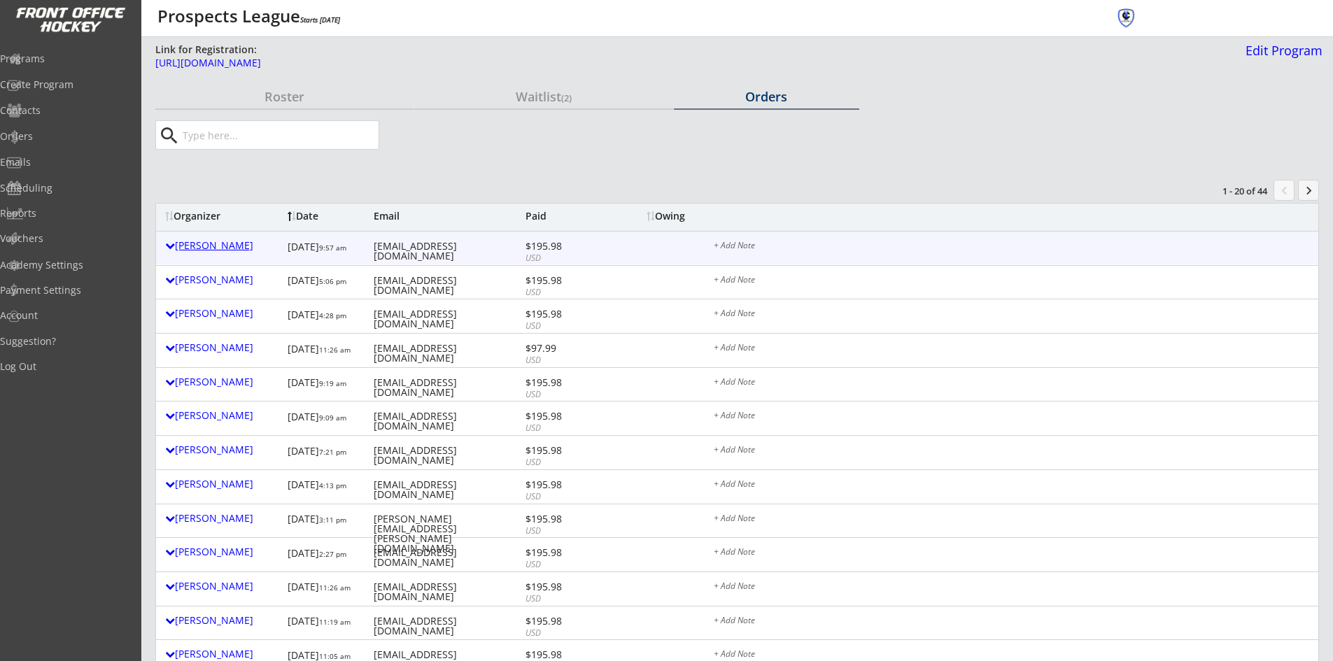
click at [210, 246] on div "[PERSON_NAME]" at bounding box center [222, 246] width 115 height 10
